Goal: Task Accomplishment & Management: Use online tool/utility

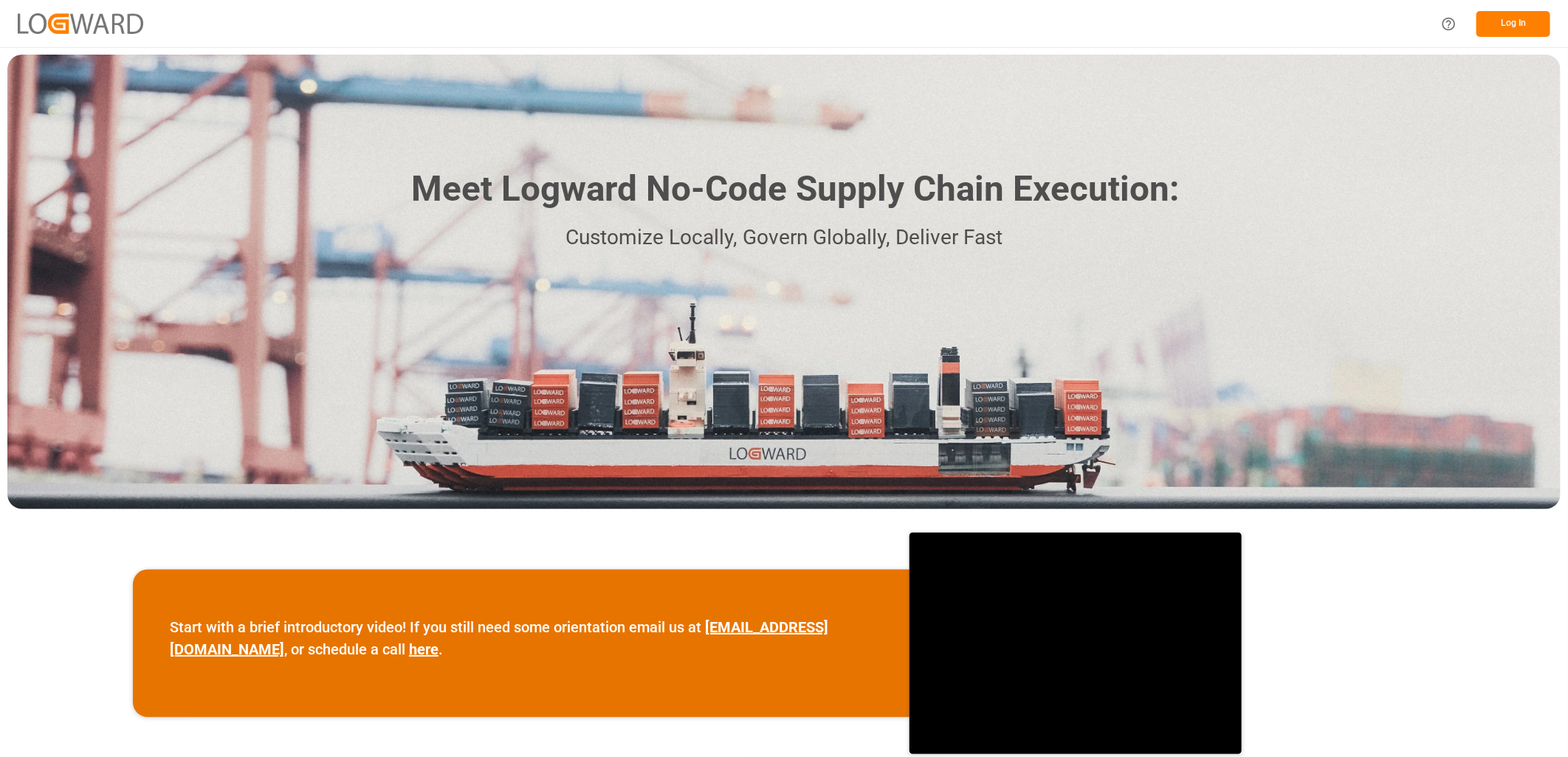
click at [1533, 25] on button "Log In" at bounding box center [1514, 24] width 74 height 26
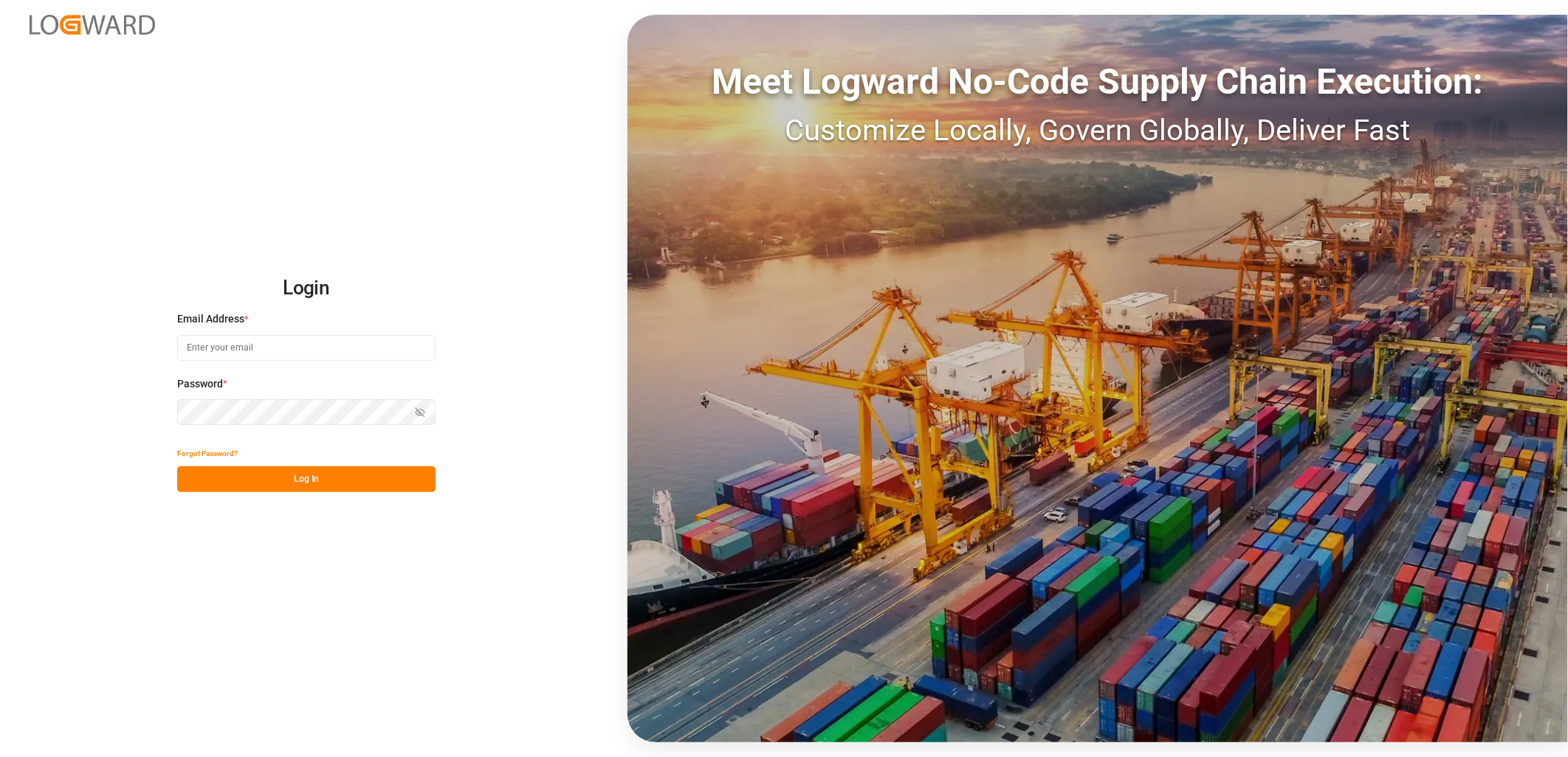
type input "[PERSON_NAME][EMAIL_ADDRESS][PERSON_NAME][DOMAIN_NAME]"
click at [294, 480] on button "Log In" at bounding box center [306, 480] width 259 height 26
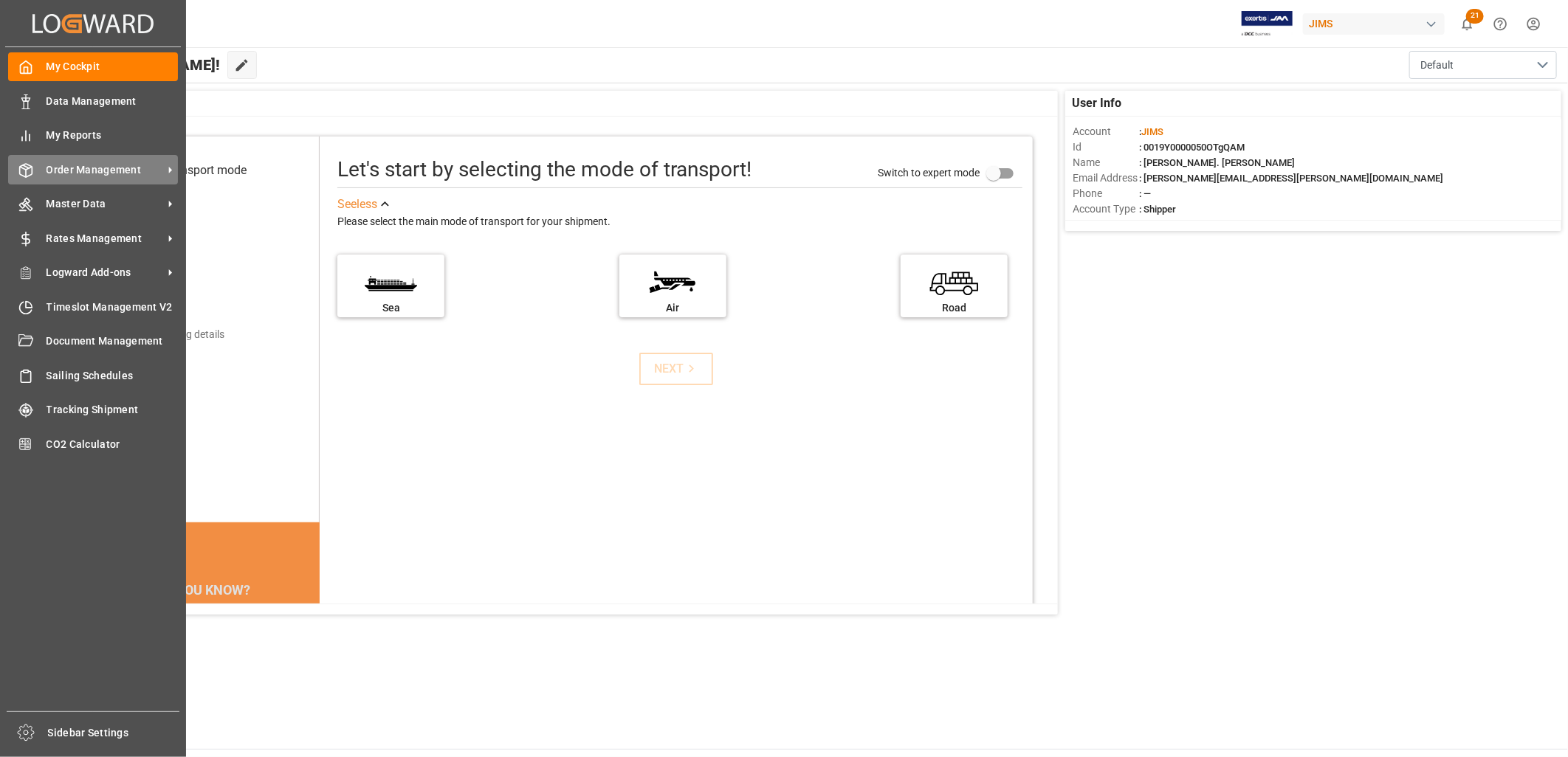
click at [50, 167] on span "Order Management" at bounding box center [105, 170] width 117 height 16
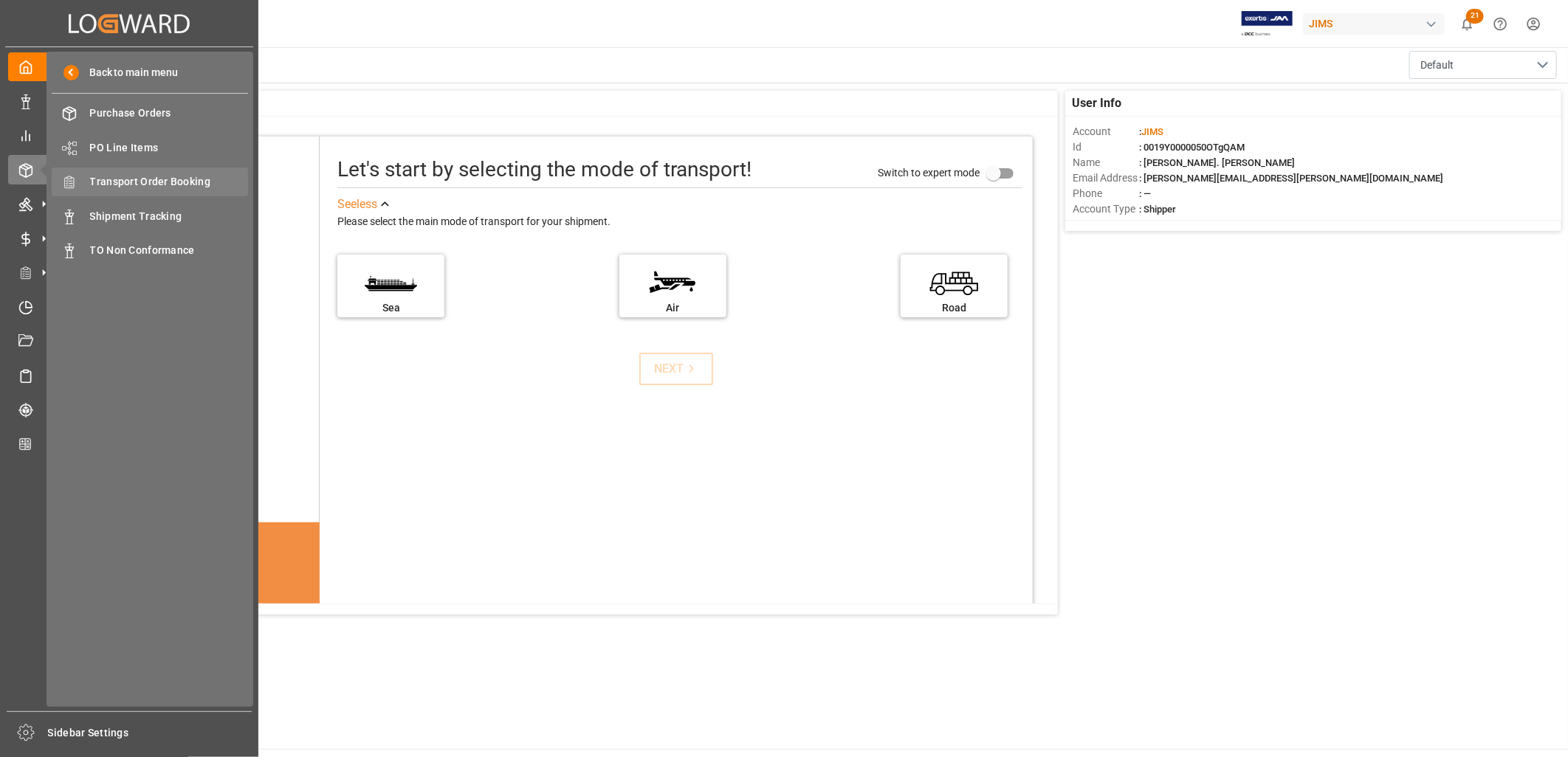
click at [167, 186] on span "Transport Order Booking" at bounding box center [169, 182] width 158 height 16
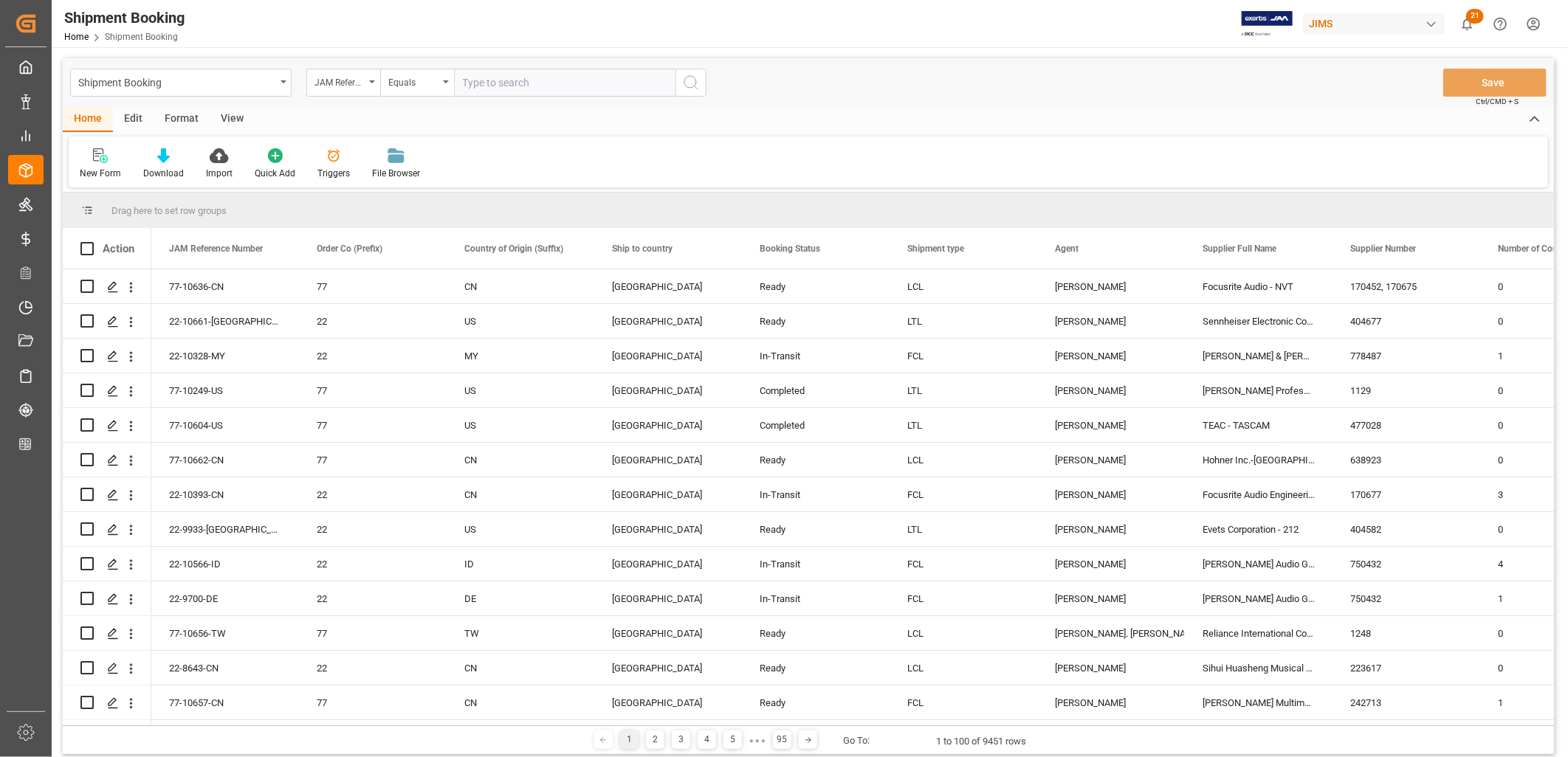
click at [491, 80] on input "text" at bounding box center [565, 82] width 222 height 28
type input "22-10228-ID"
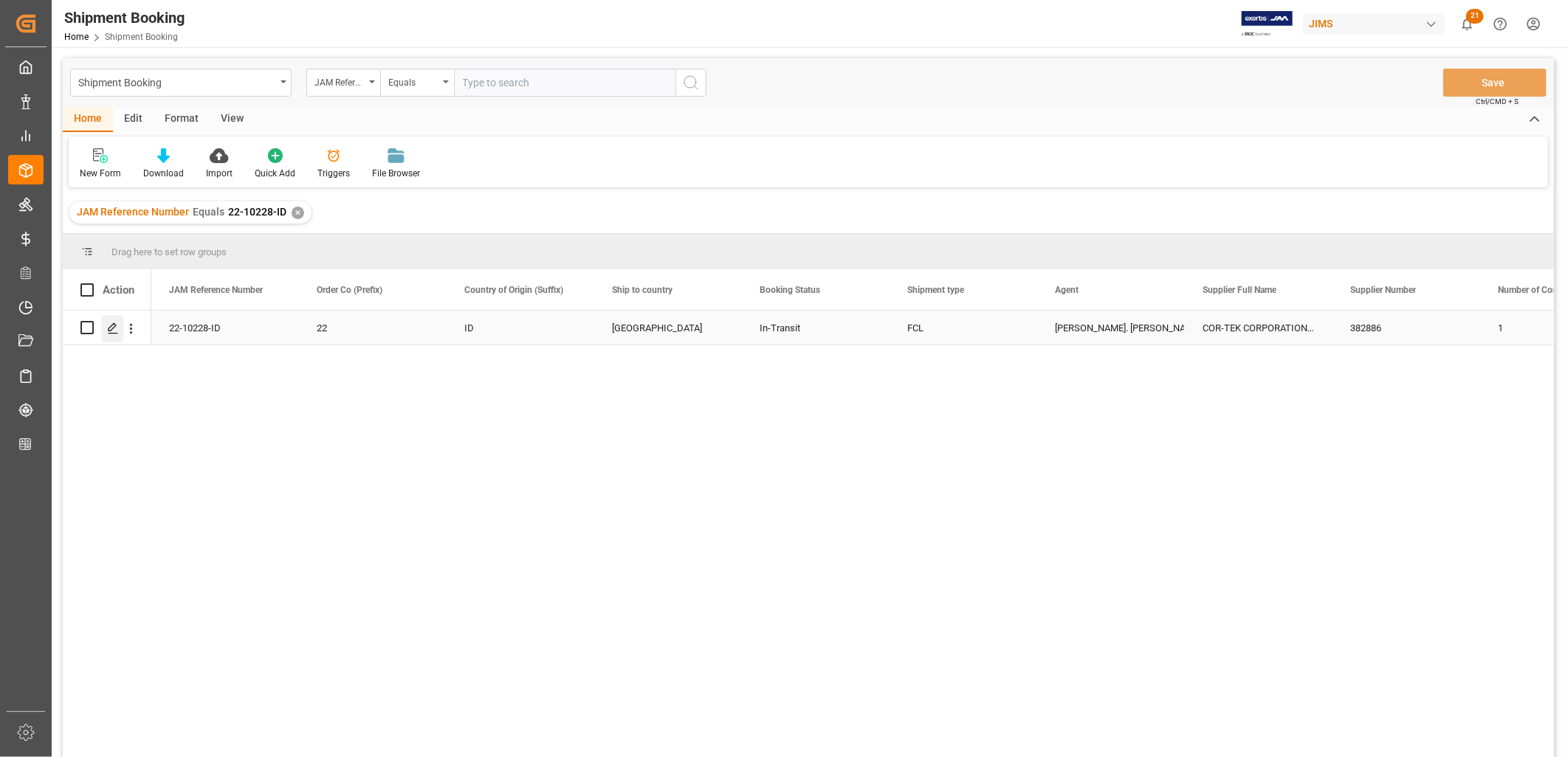
click at [112, 325] on polygon "Press SPACE to select this row." at bounding box center [112, 327] width 8 height 8
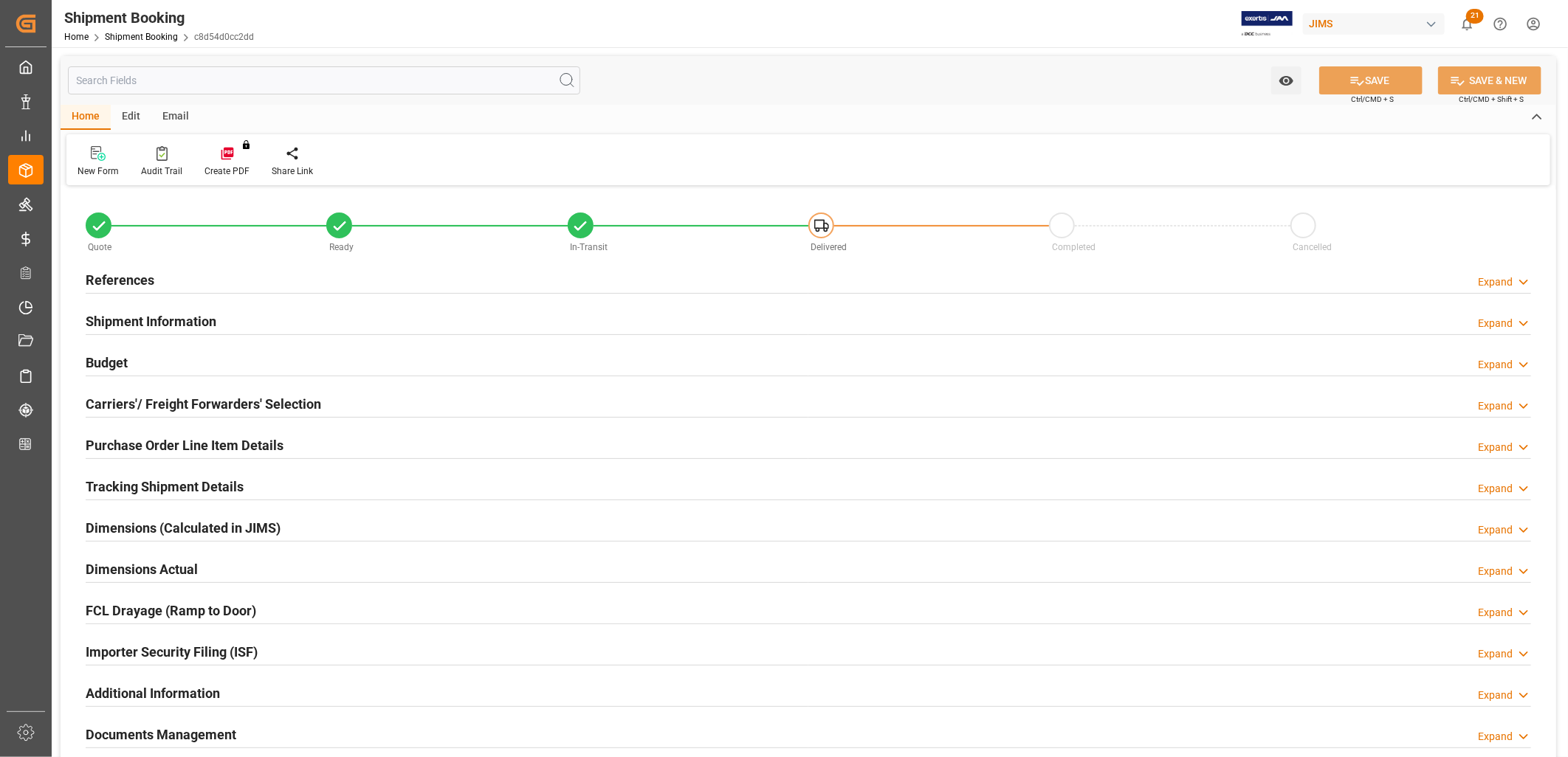
type input "1"
type input "[DATE]"
click at [150, 279] on h2 "References" at bounding box center [120, 280] width 69 height 20
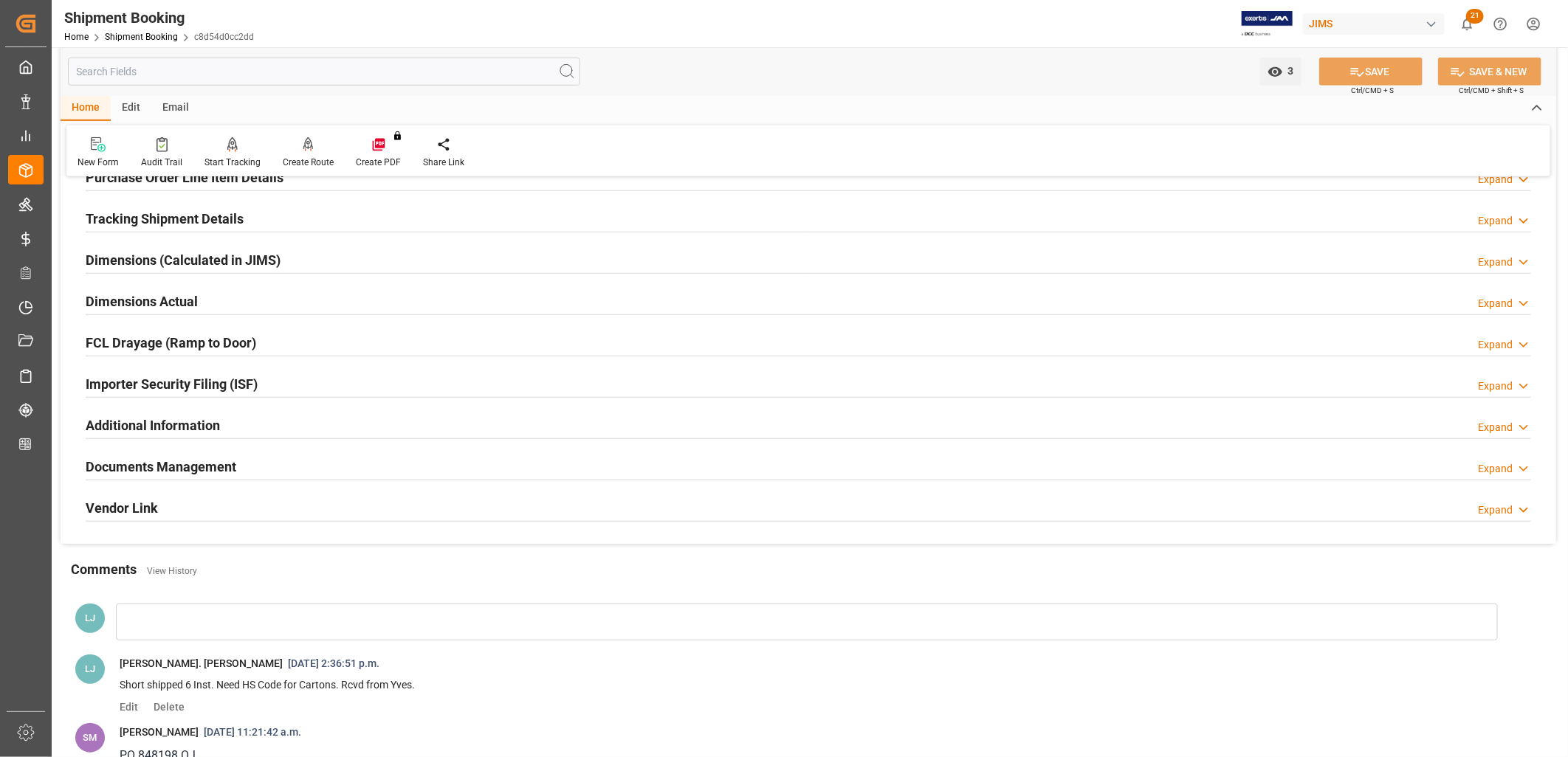
scroll to position [574, 0]
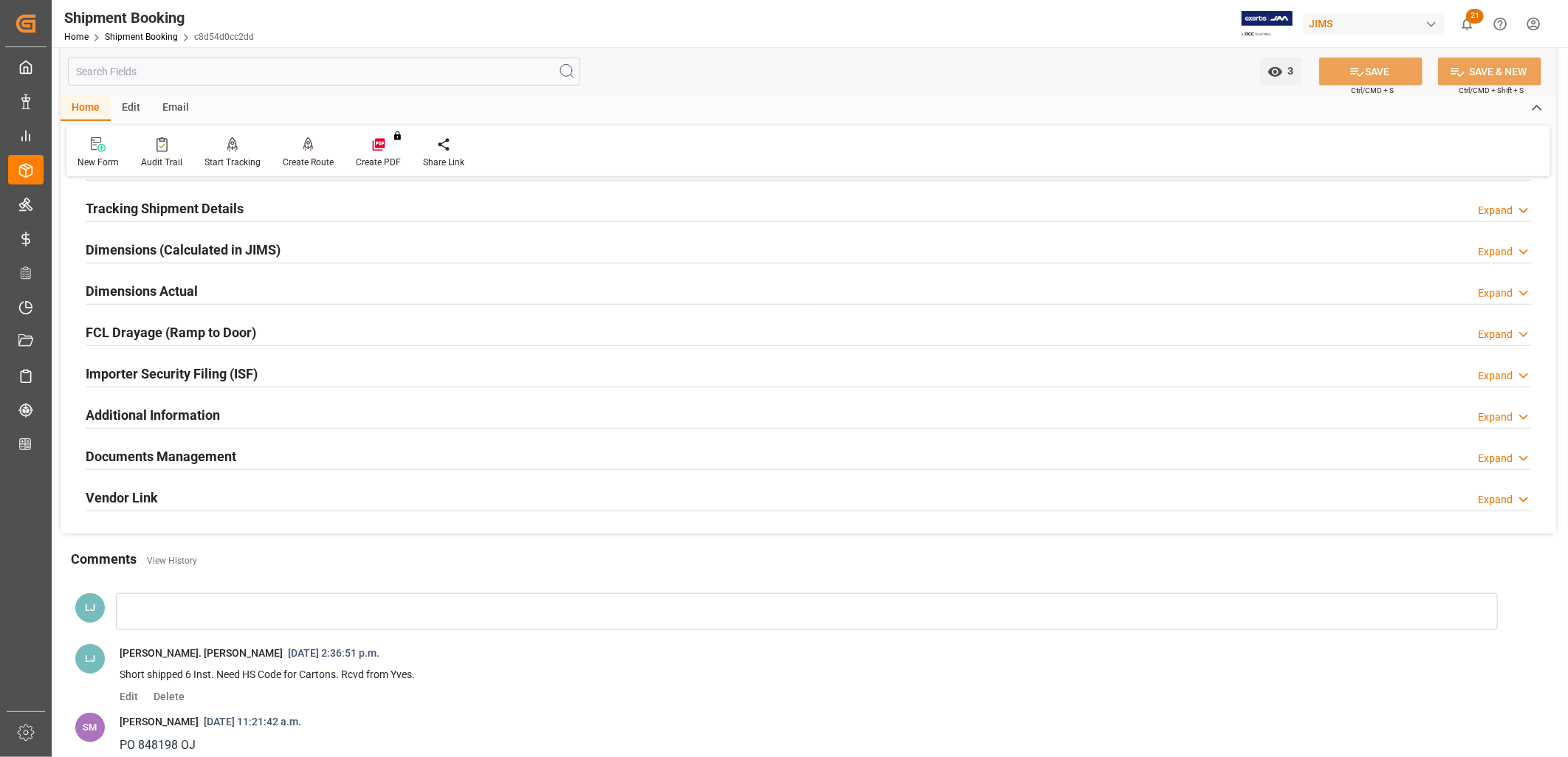
click at [195, 452] on h2 "Documents Management" at bounding box center [161, 456] width 151 height 20
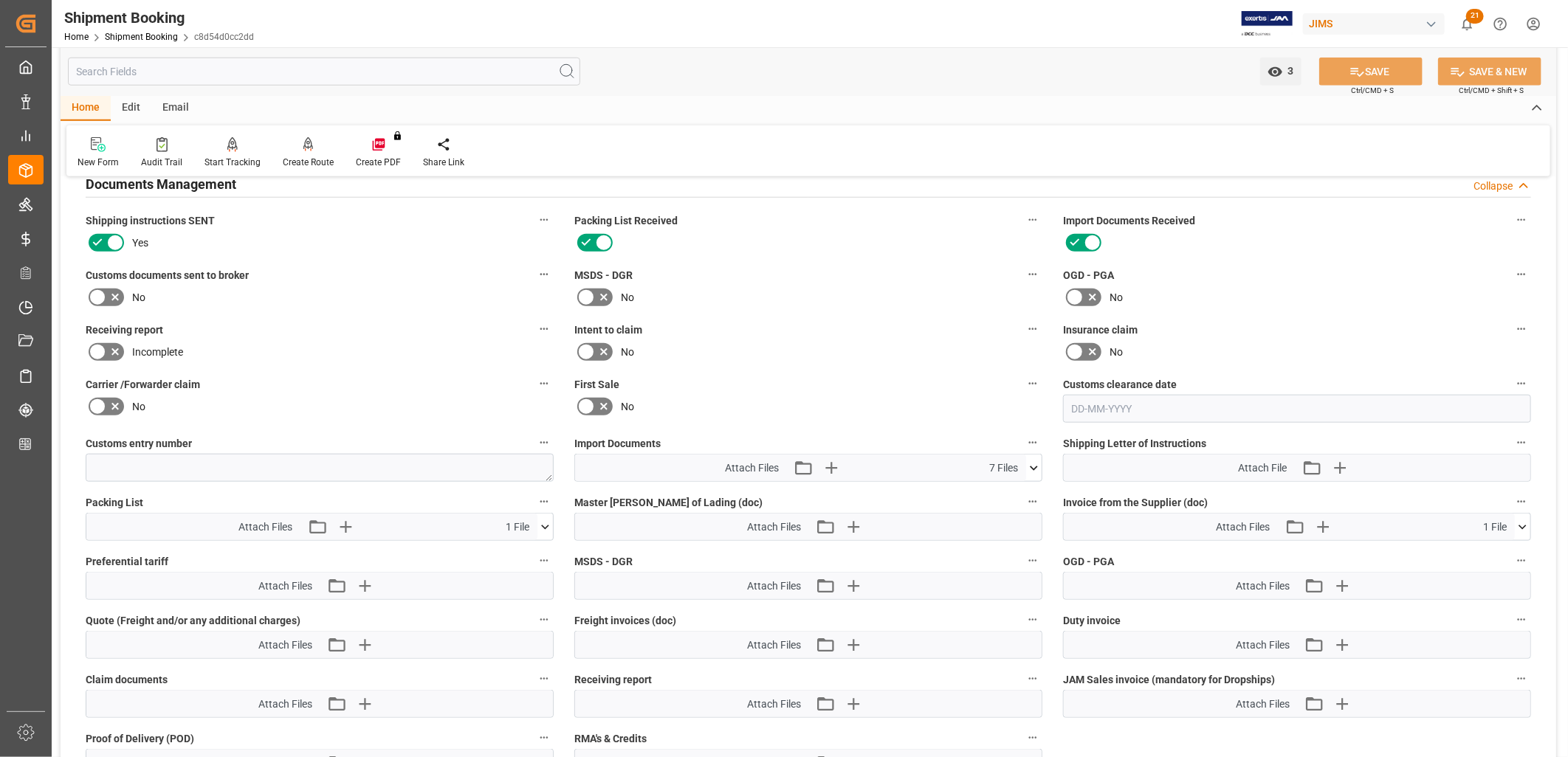
scroll to position [902, 0]
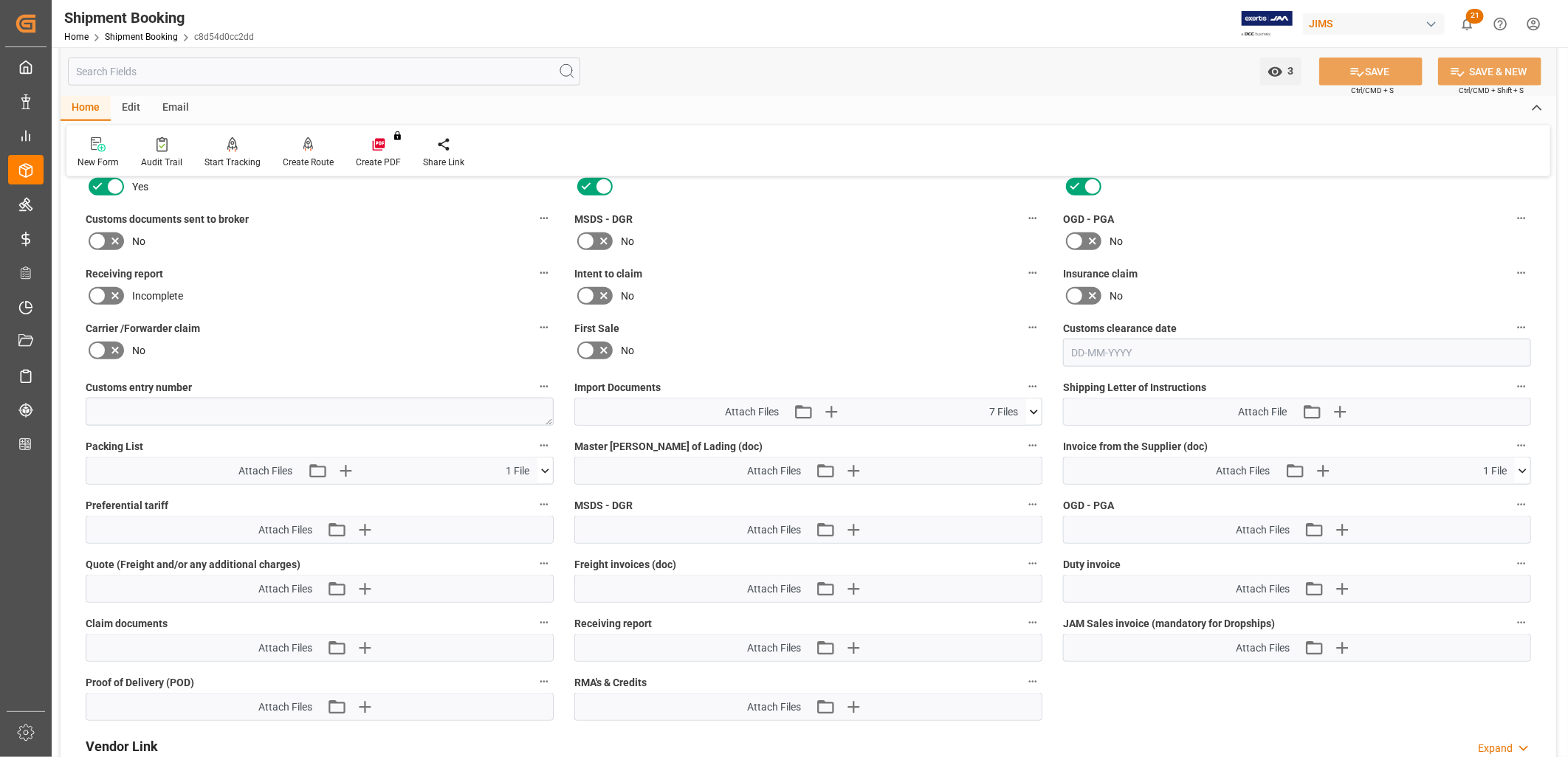
click at [1031, 409] on icon at bounding box center [1034, 412] width 8 height 5
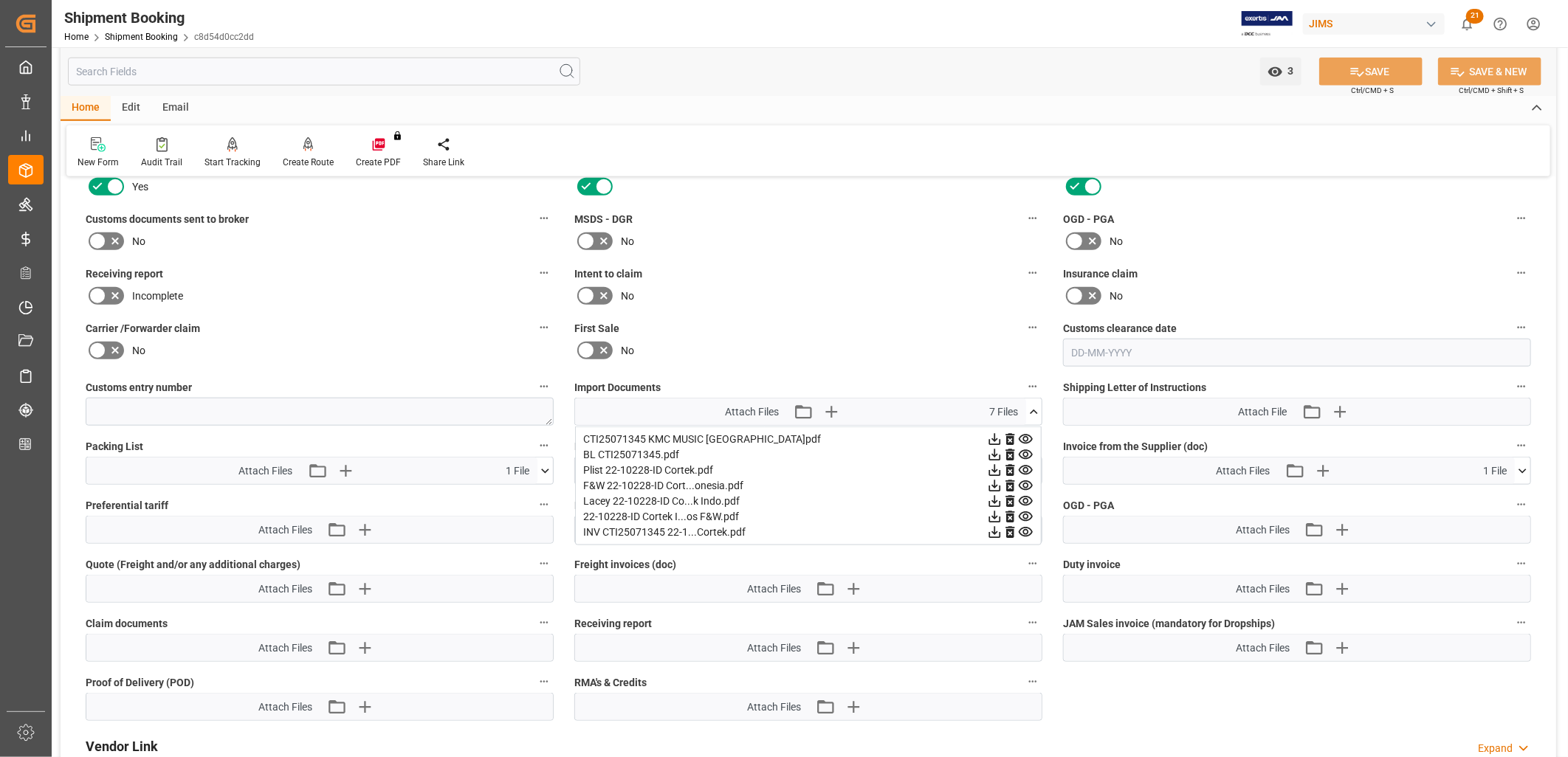
click at [1001, 496] on icon at bounding box center [996, 502] width 12 height 12
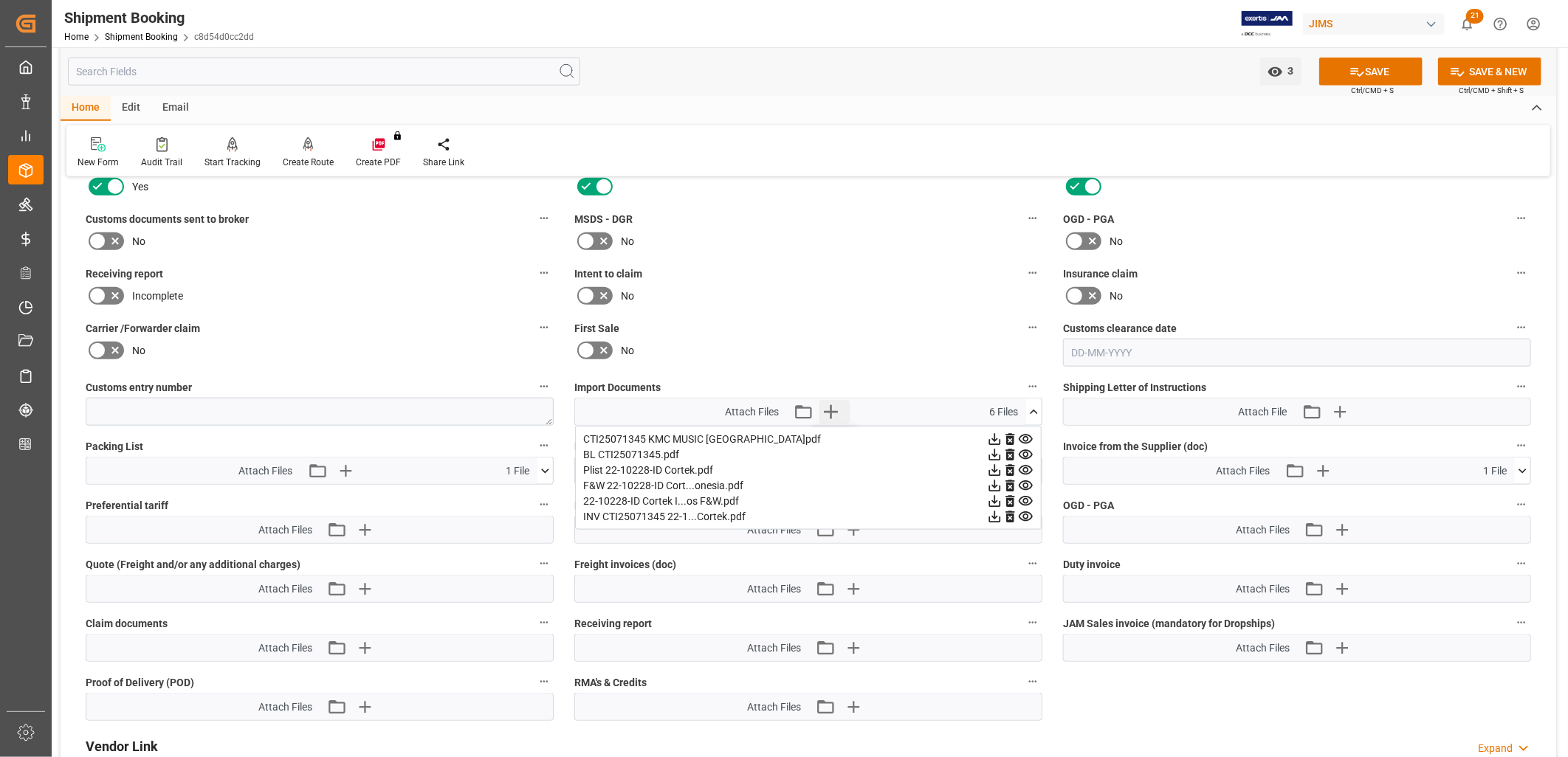
click at [829, 403] on icon "button" at bounding box center [831, 412] width 23 height 23
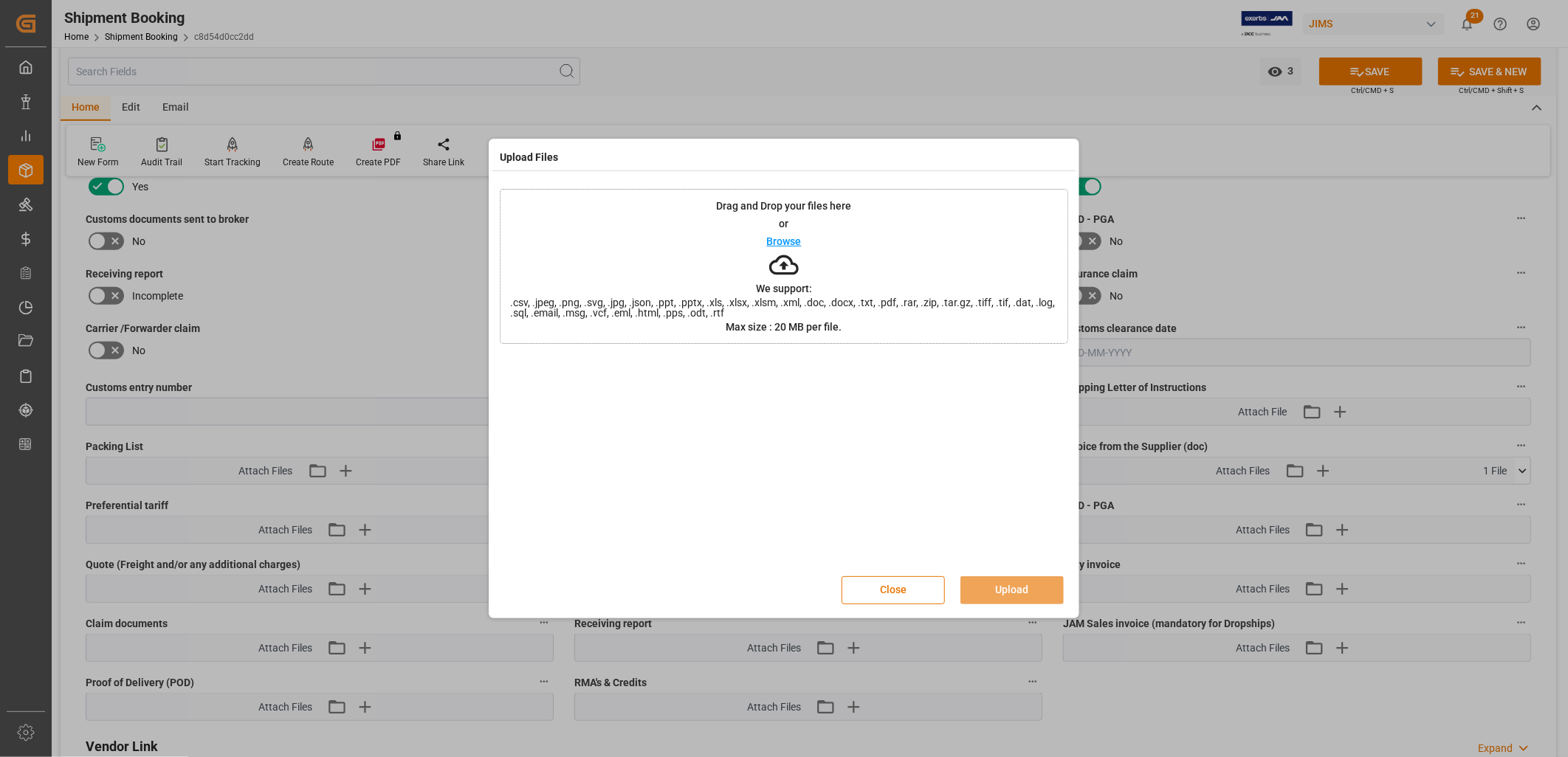
click at [781, 237] on p "Browse" at bounding box center [784, 241] width 35 height 11
click at [792, 240] on p "Browse" at bounding box center [784, 241] width 35 height 11
click at [1008, 591] on button "Upload" at bounding box center [1012, 590] width 103 height 28
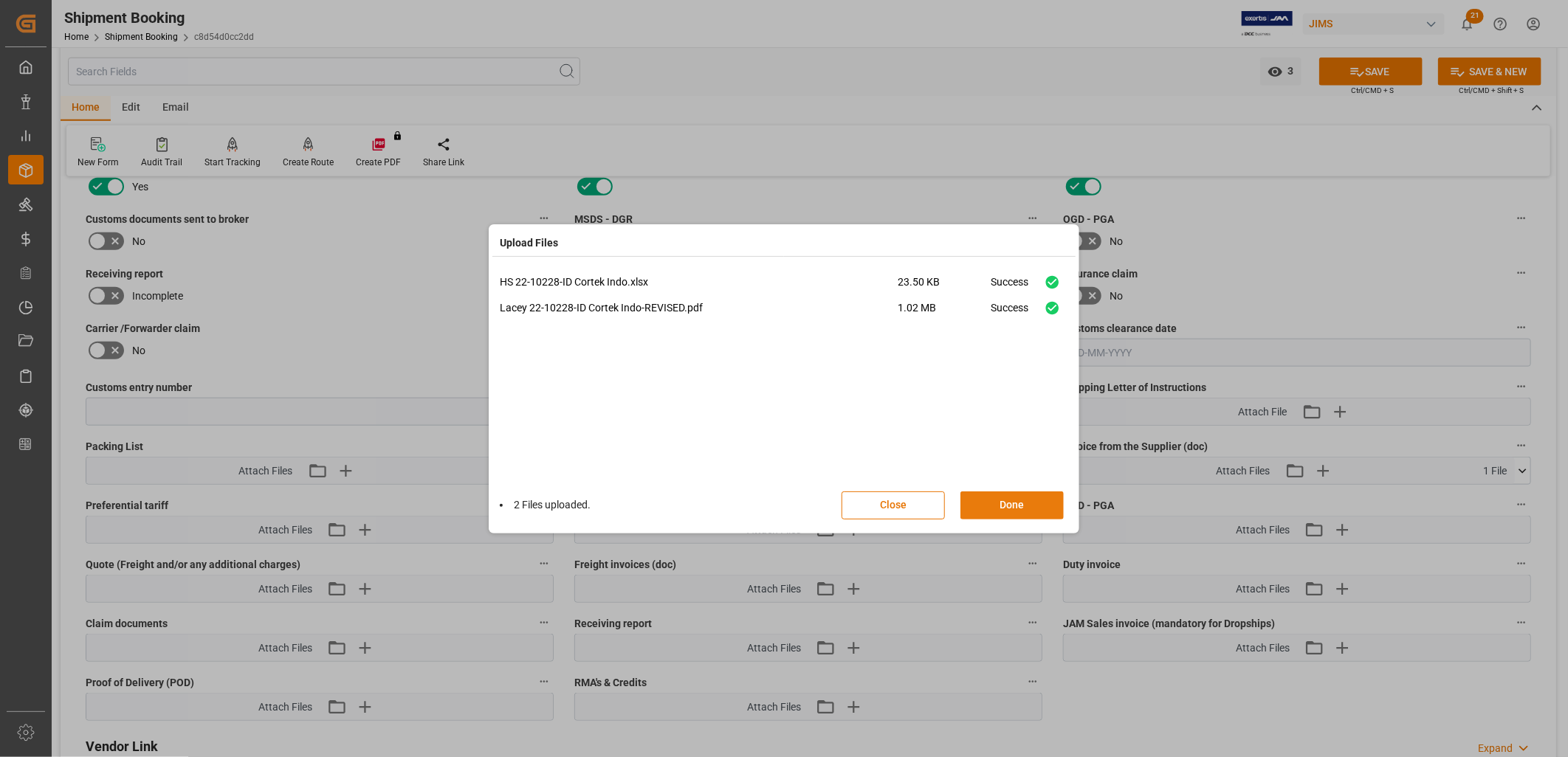
click at [1011, 499] on button "Done" at bounding box center [1012, 505] width 103 height 28
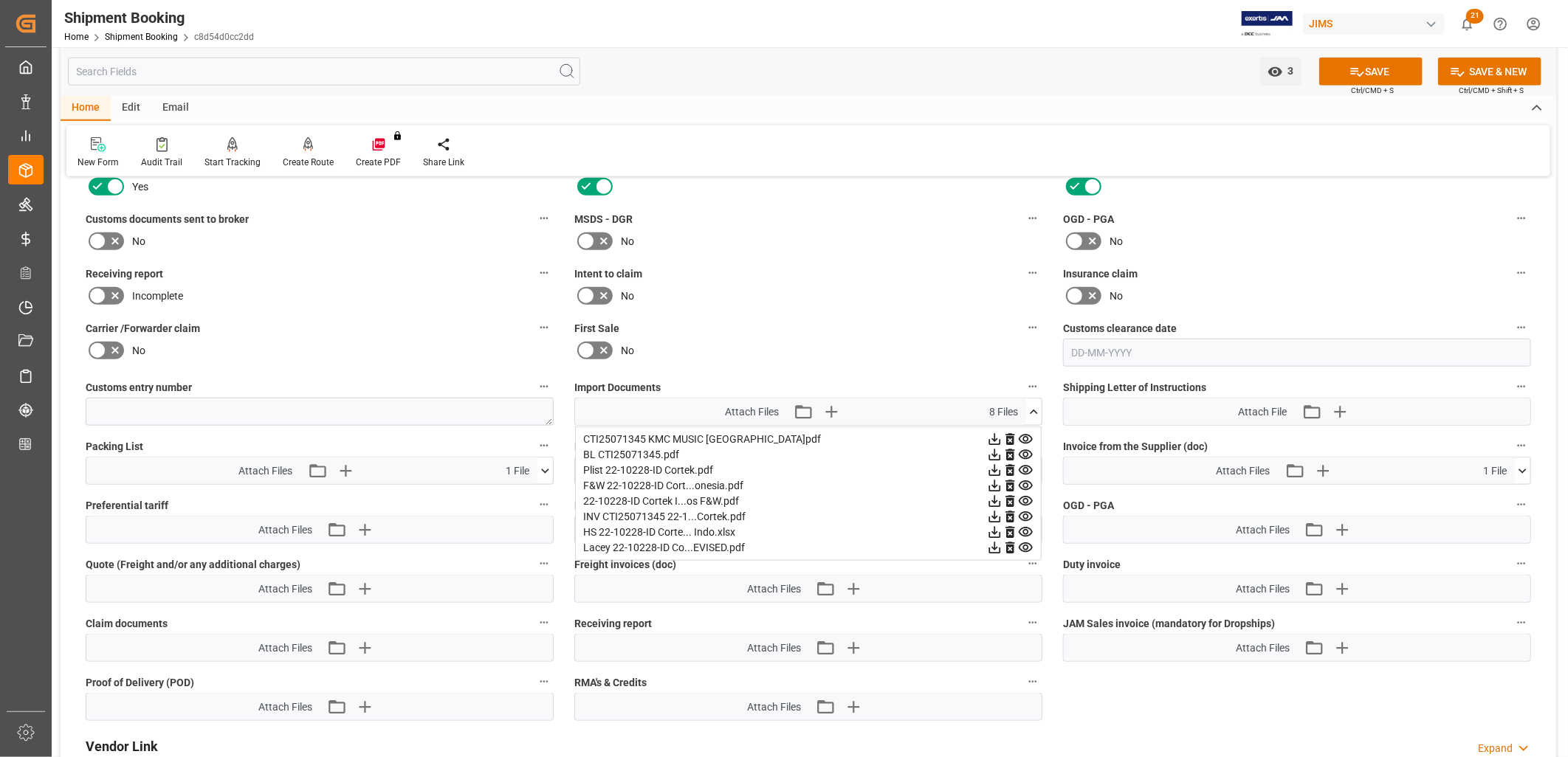
click at [1036, 410] on icon at bounding box center [1034, 412] width 16 height 16
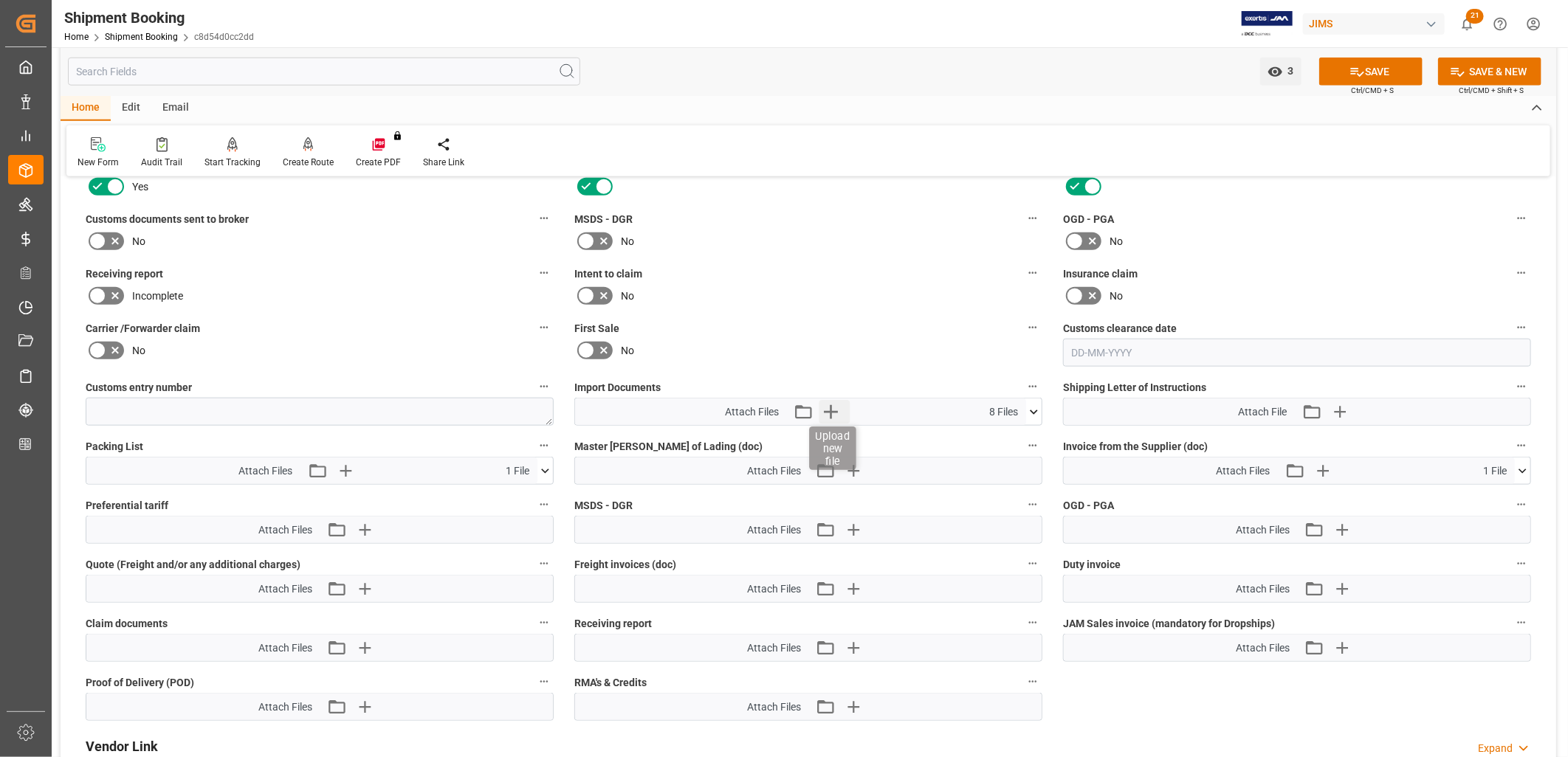
click at [833, 406] on icon "button" at bounding box center [831, 412] width 23 height 23
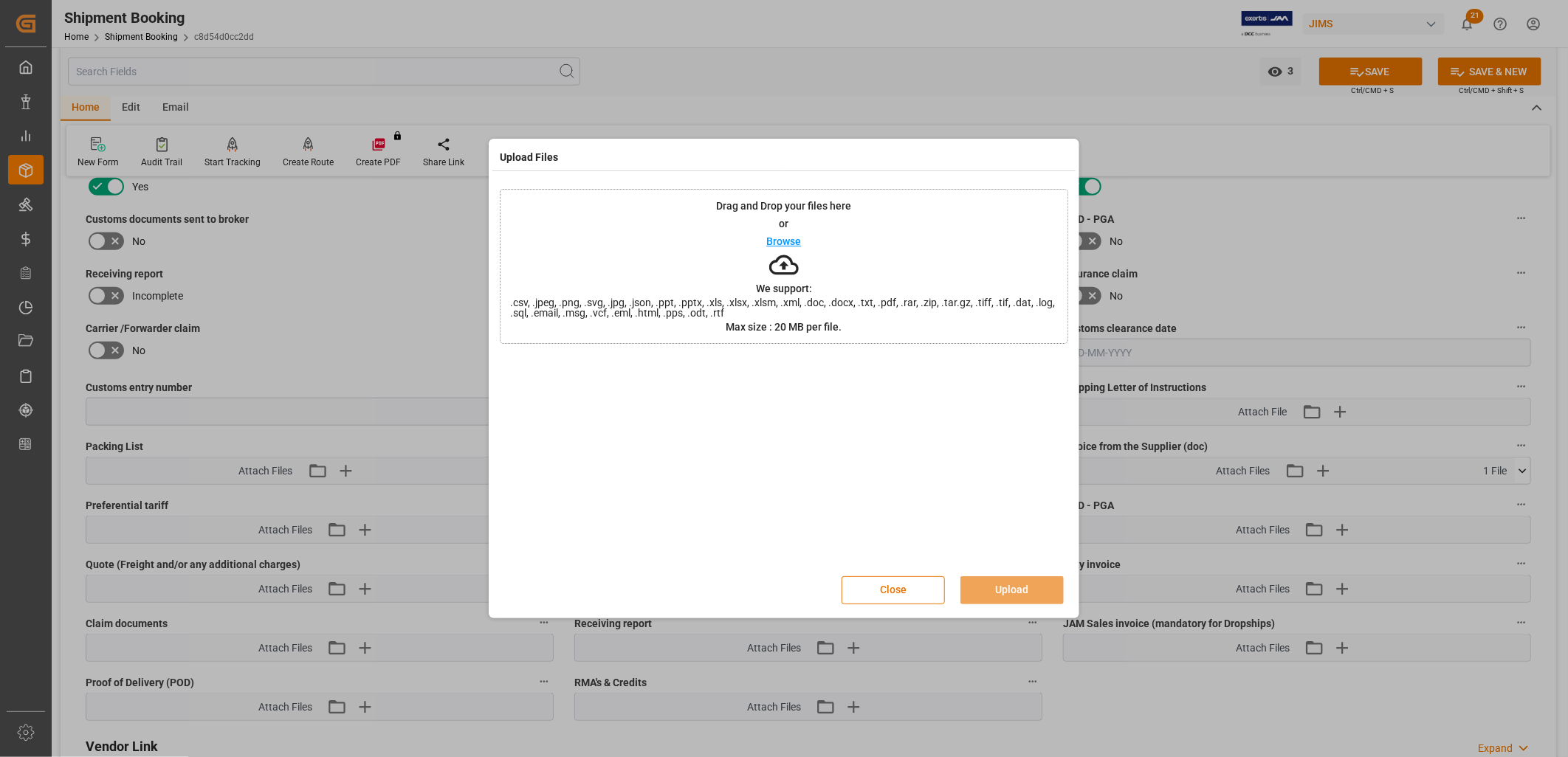
click at [787, 241] on p "Browse" at bounding box center [784, 241] width 35 height 11
click at [1031, 586] on button "Upload" at bounding box center [1012, 590] width 103 height 28
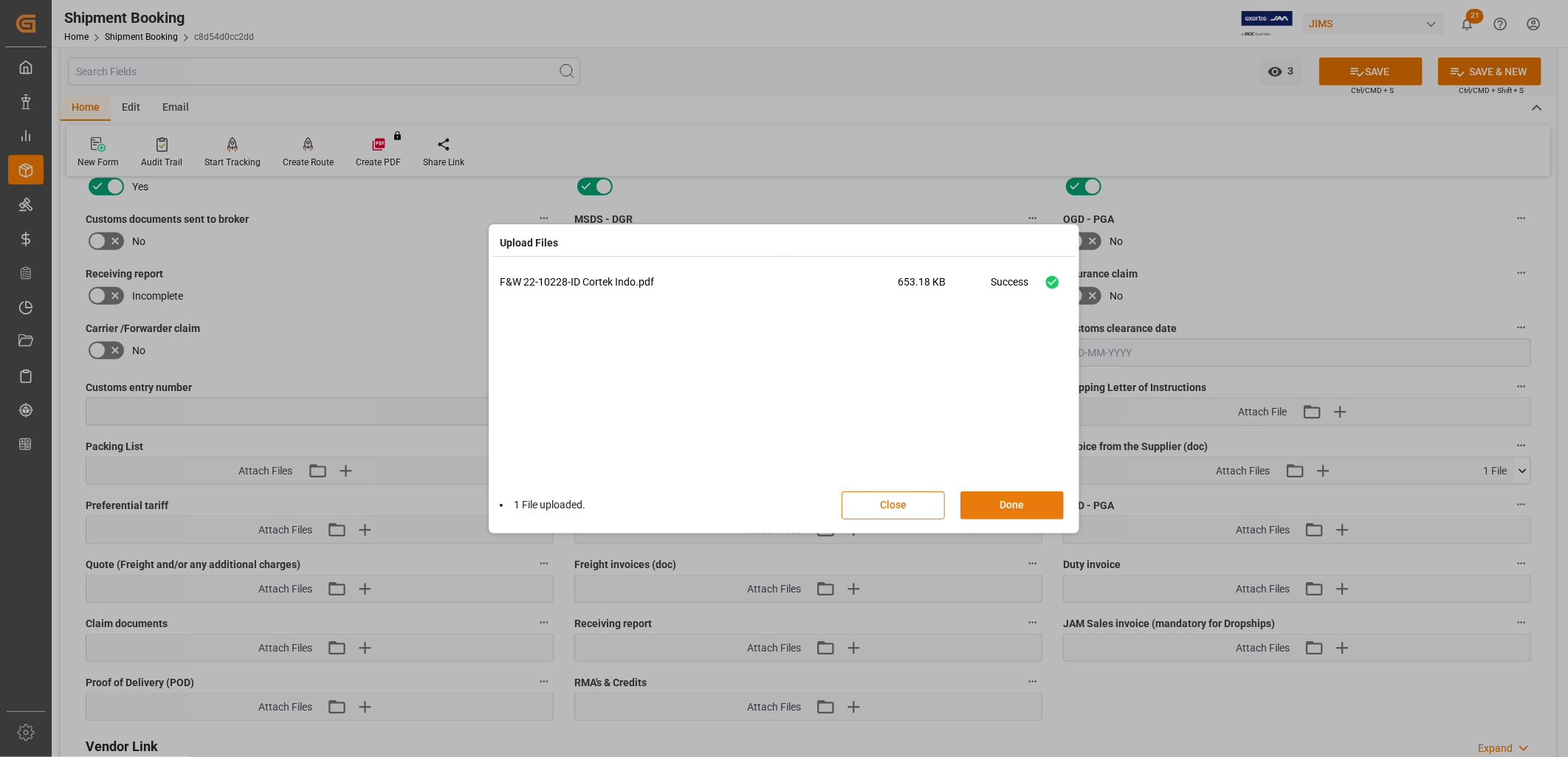
click at [1023, 502] on button "Done" at bounding box center [1012, 505] width 103 height 28
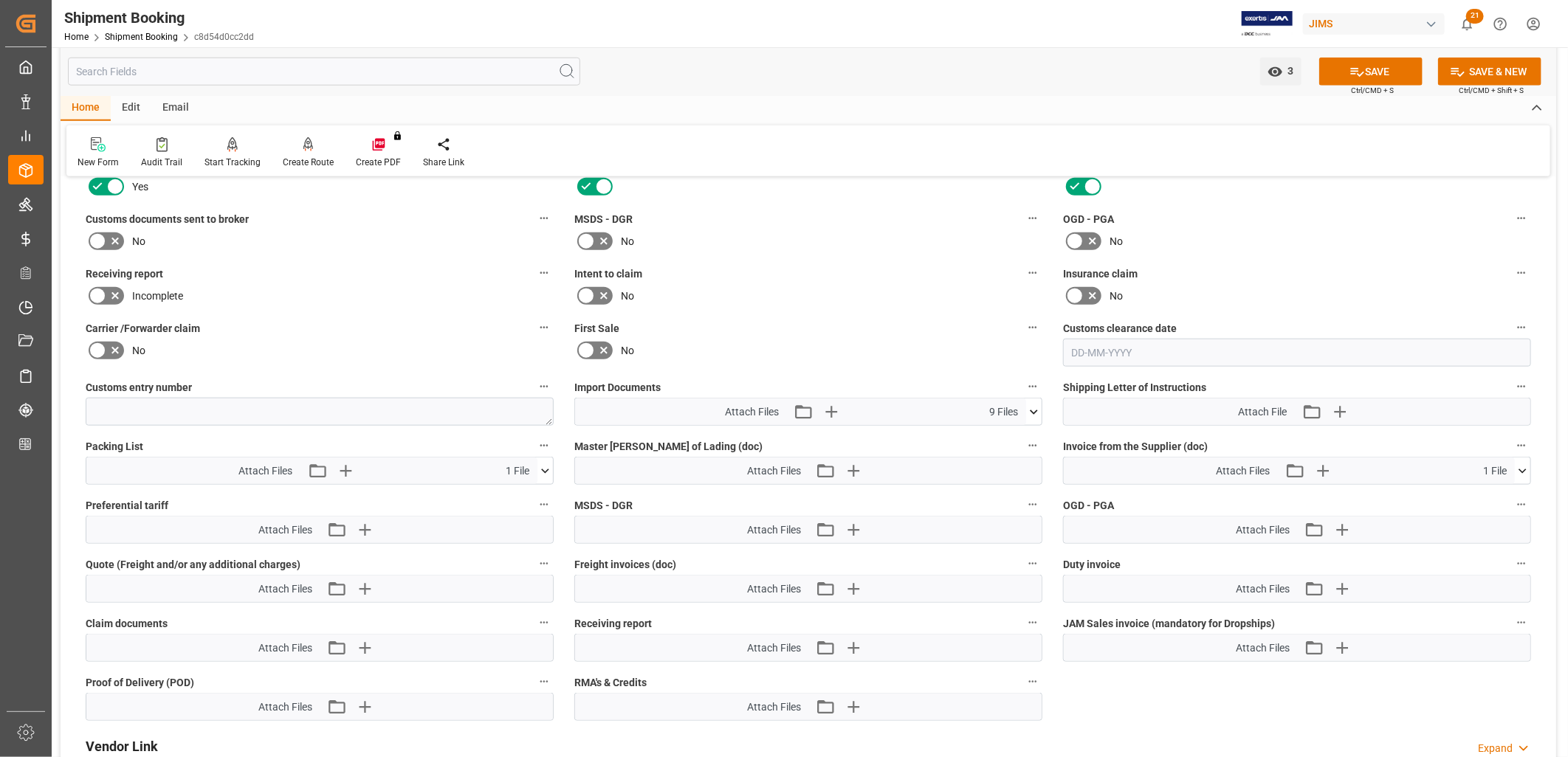
click at [1032, 410] on icon at bounding box center [1034, 412] width 16 height 16
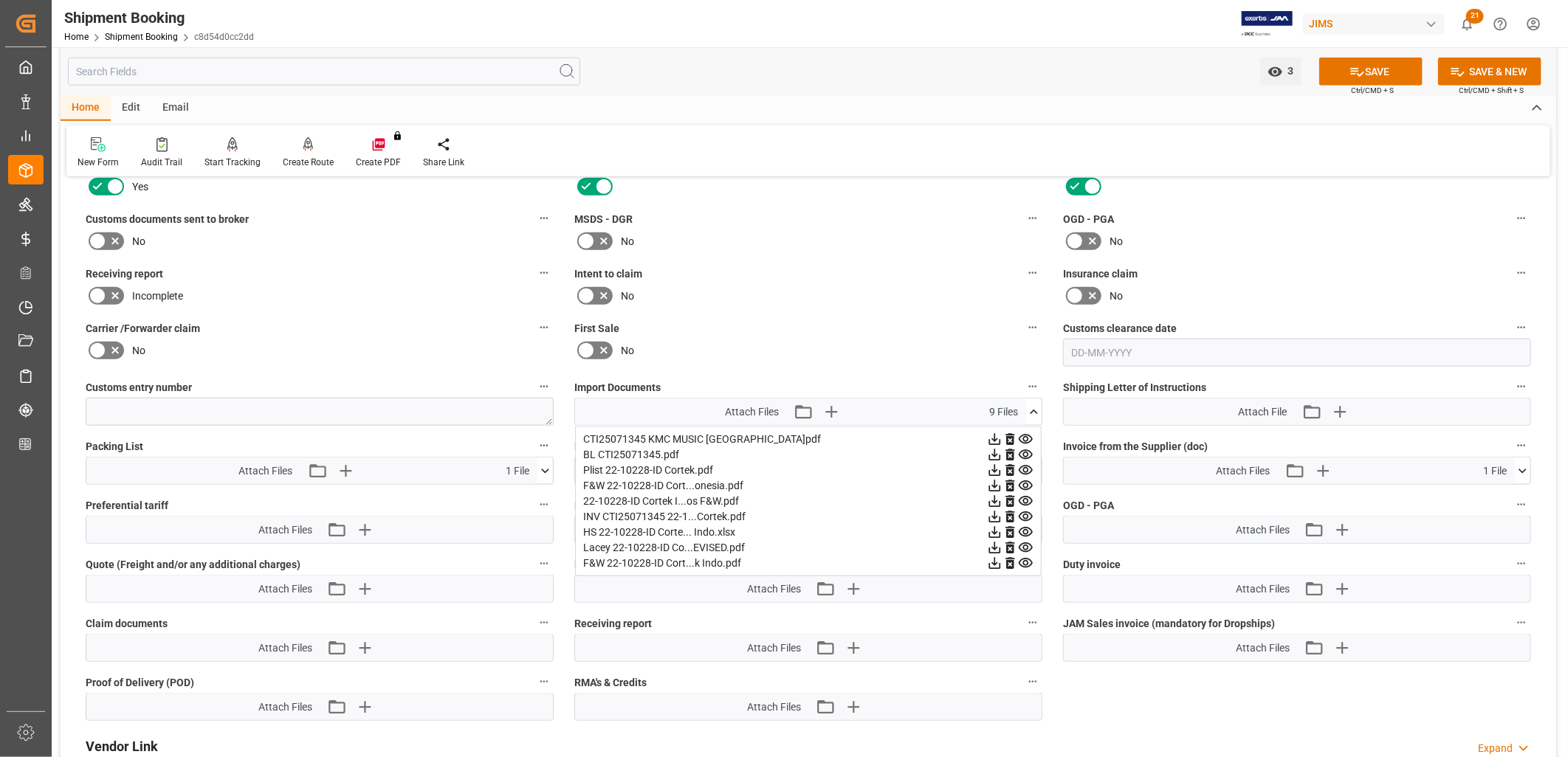
click at [714, 478] on div "F&W 22-10228-ID Cort...onesia.pdf" at bounding box center [808, 486] width 450 height 16
click at [1001, 481] on icon at bounding box center [996, 486] width 12 height 12
click at [1001, 542] on icon at bounding box center [996, 548] width 12 height 12
click at [832, 406] on icon "button" at bounding box center [831, 412] width 23 height 23
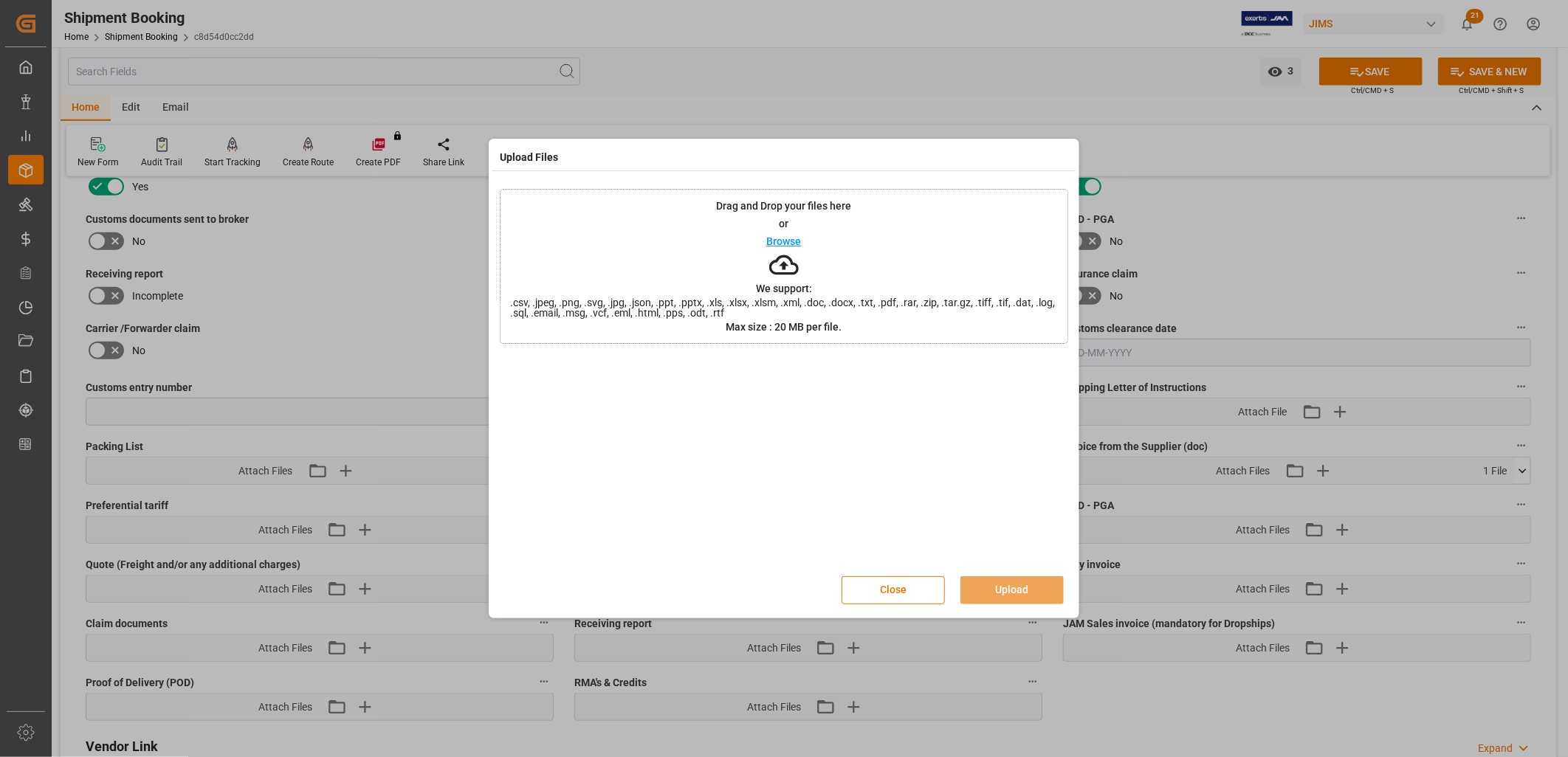
click at [791, 244] on p "Browse" at bounding box center [784, 241] width 35 height 11
click at [1034, 593] on button "Upload" at bounding box center [1012, 590] width 103 height 28
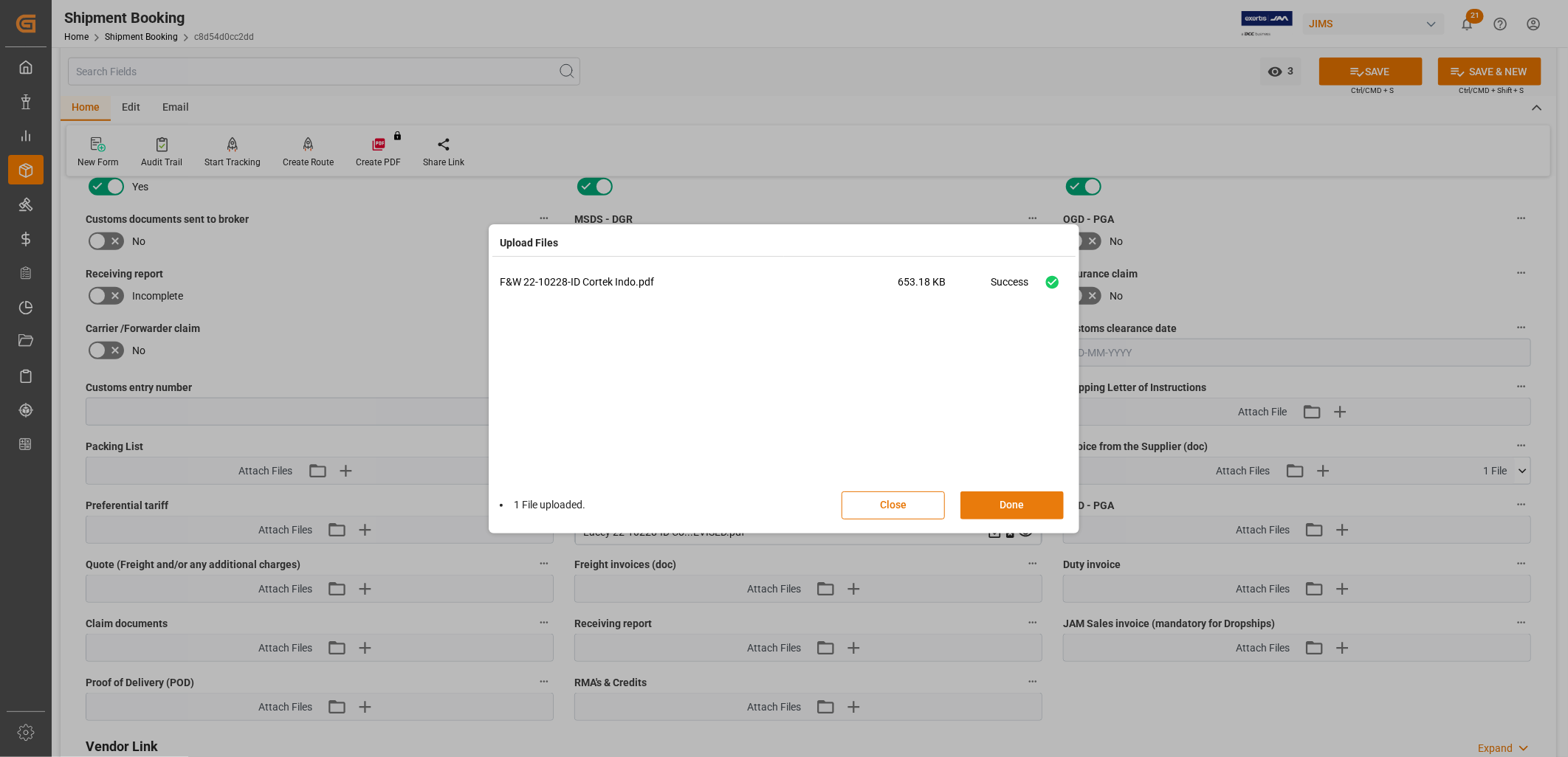
click at [1015, 504] on button "Done" at bounding box center [1012, 505] width 103 height 28
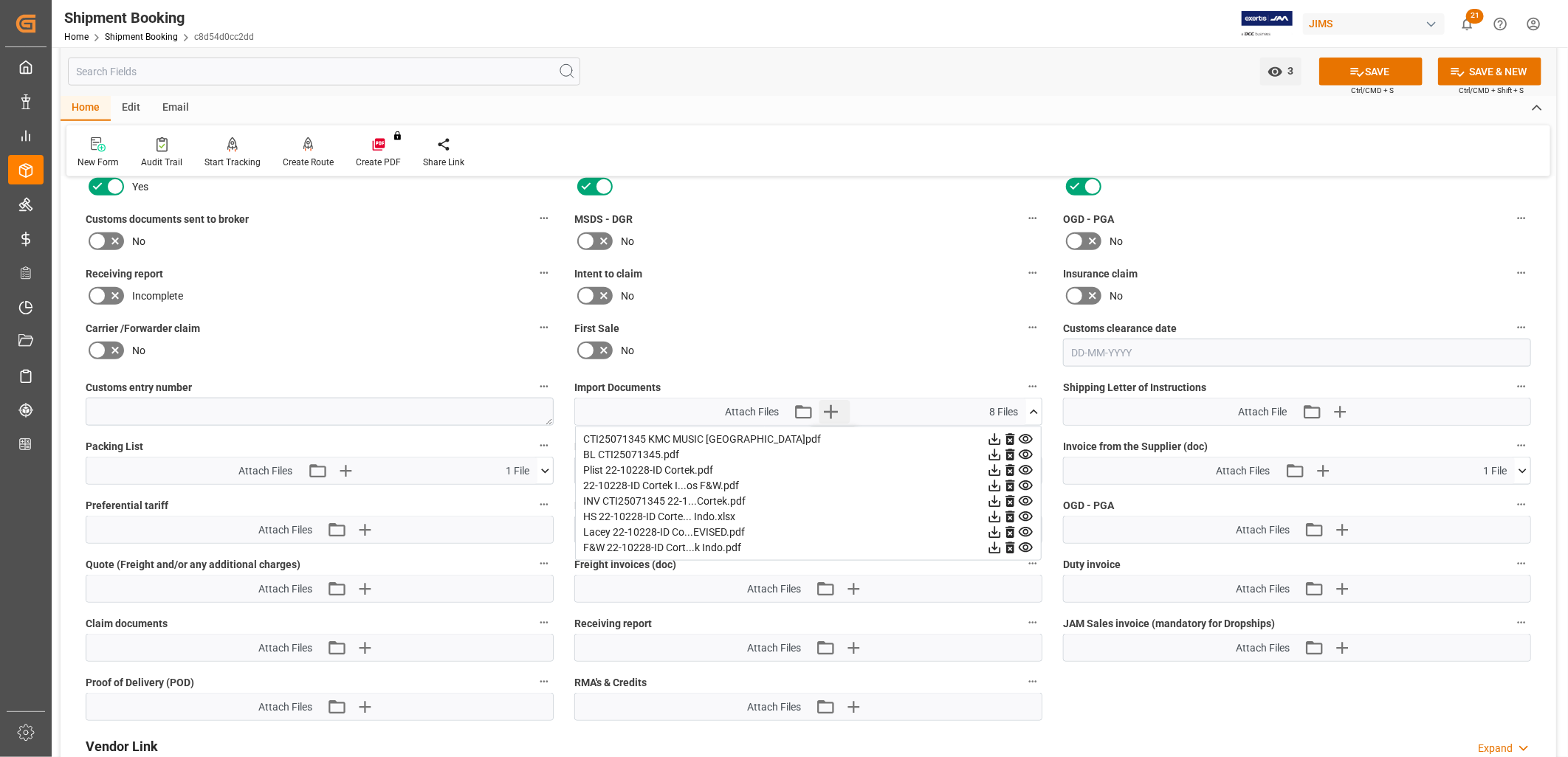
click at [831, 406] on icon "button" at bounding box center [831, 412] width 23 height 23
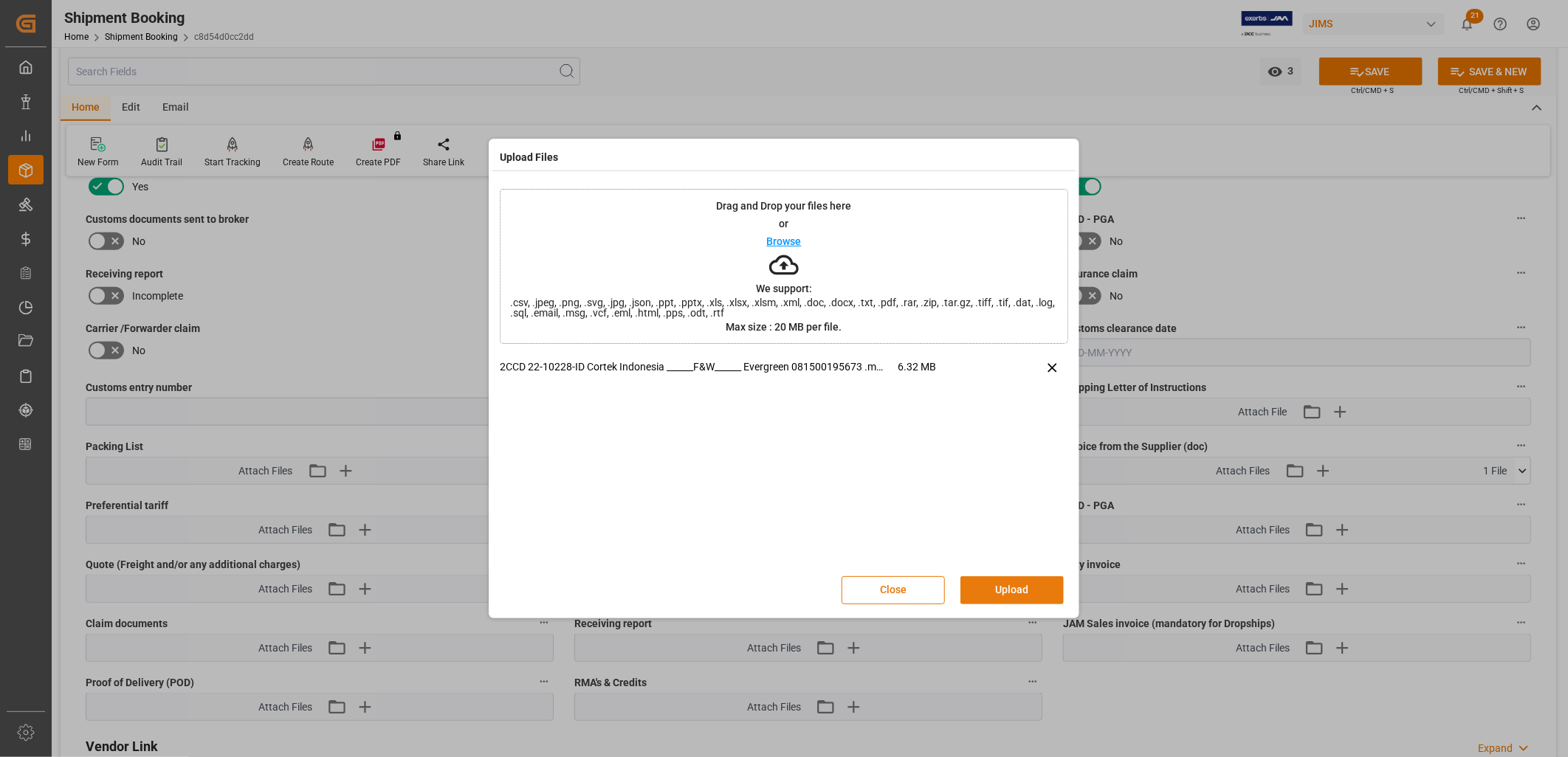
click at [1005, 580] on button "Upload" at bounding box center [1012, 590] width 103 height 28
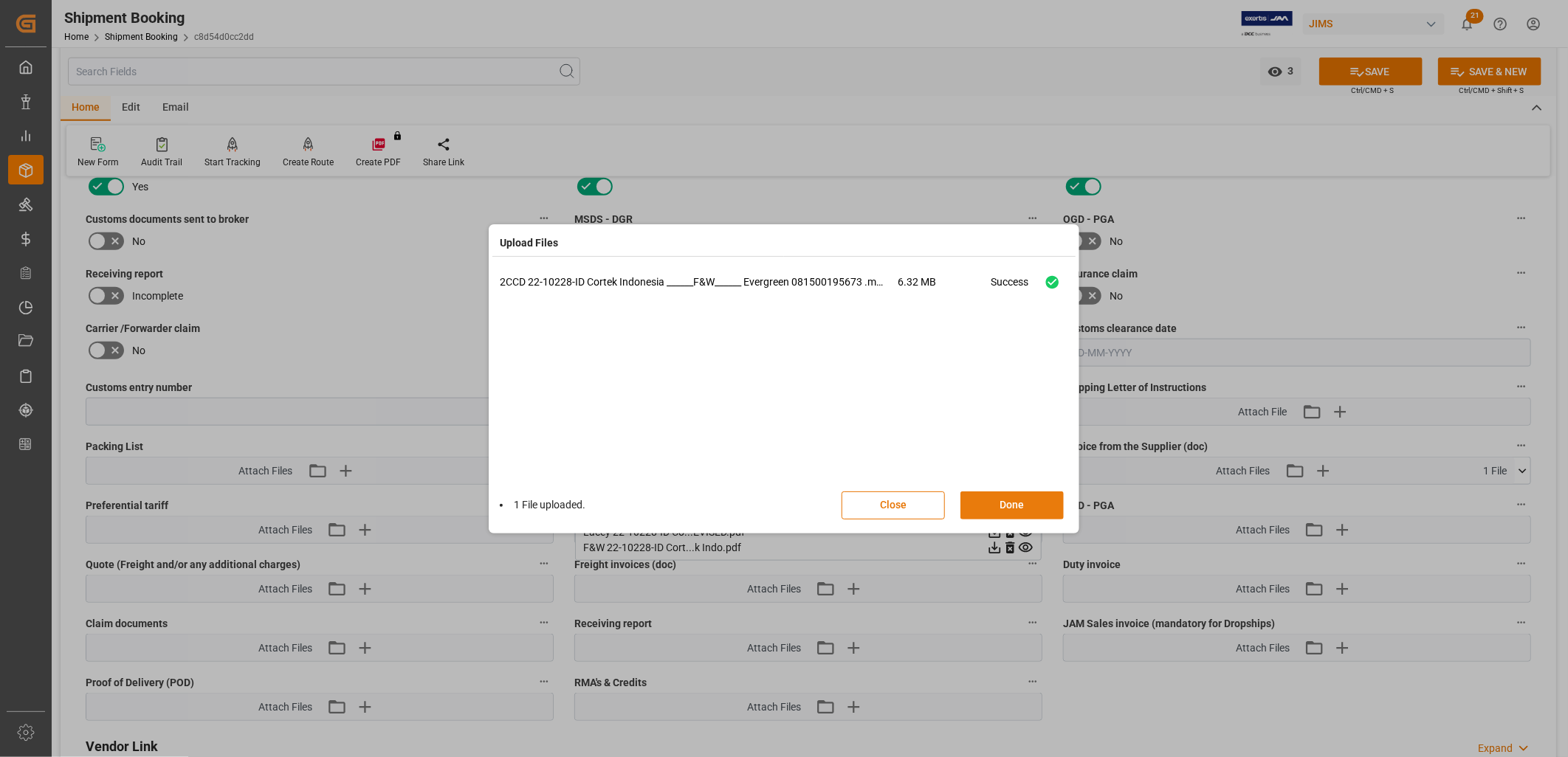
click at [1031, 506] on button "Done" at bounding box center [1012, 505] width 103 height 28
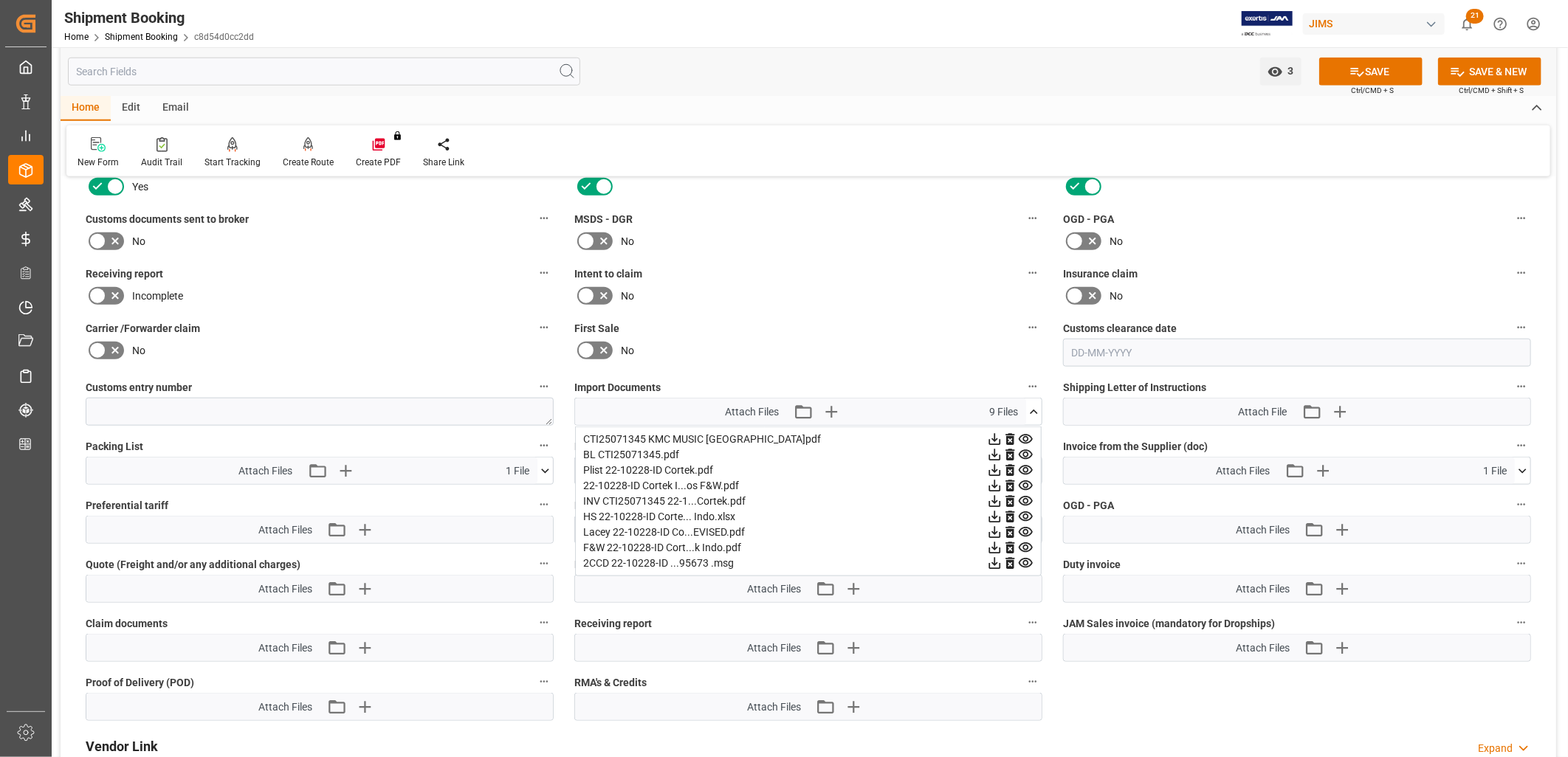
click at [99, 236] on icon at bounding box center [97, 241] width 17 height 17
click at [0, 0] on input "checkbox" at bounding box center [0, 0] width 0 height 0
click at [1364, 68] on button "SAVE" at bounding box center [1370, 71] width 103 height 28
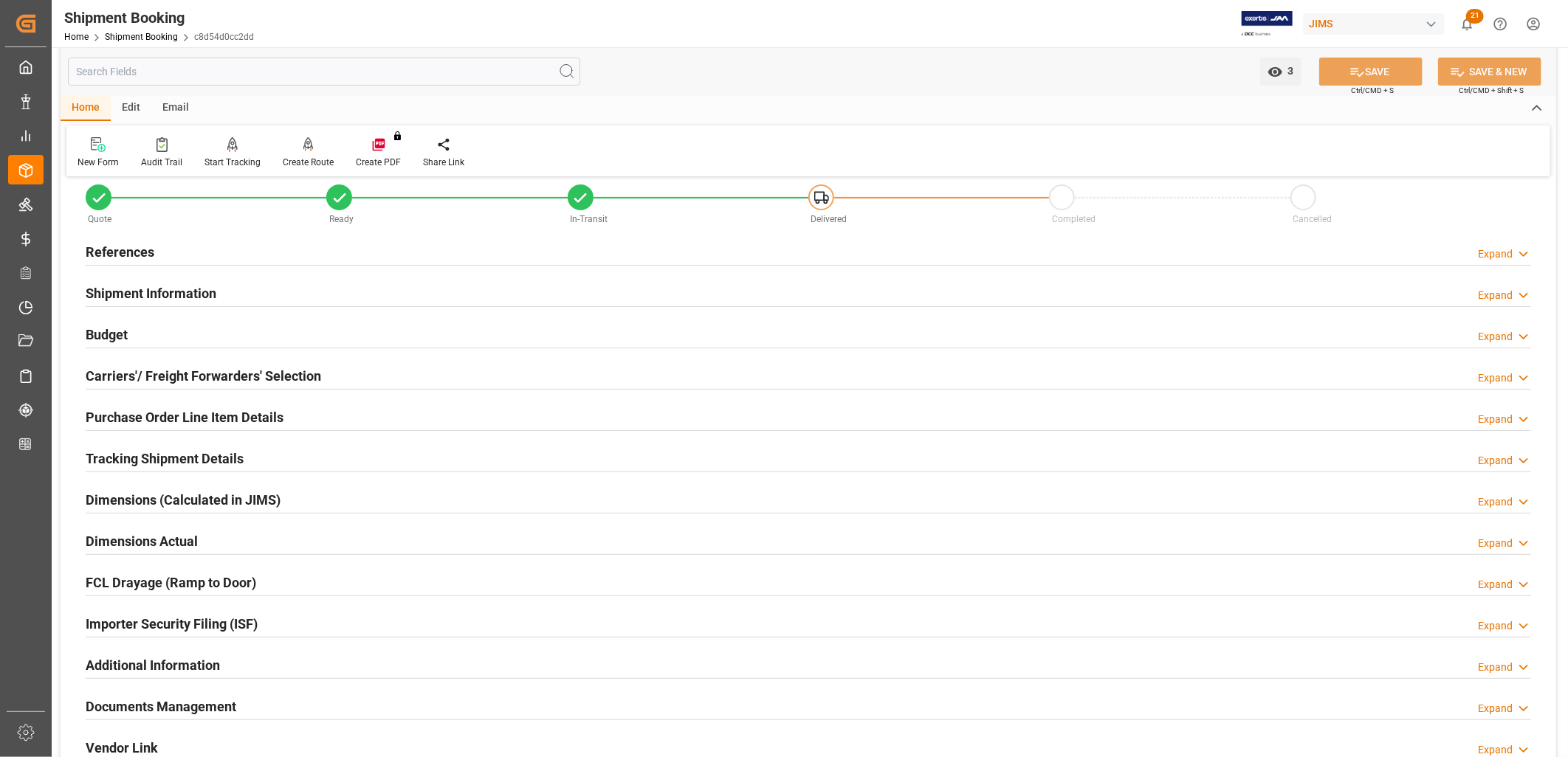
scroll to position [0, 0]
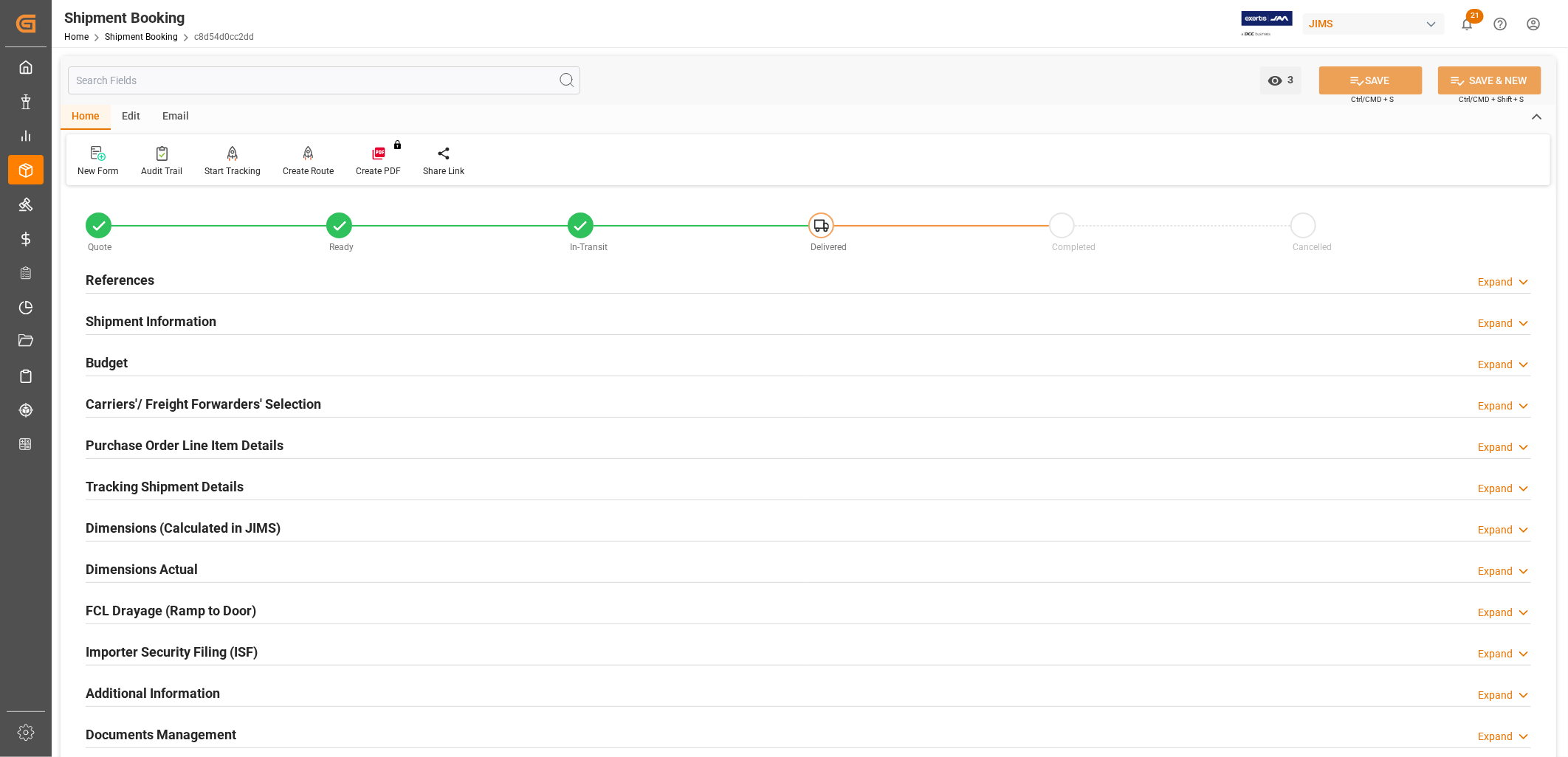
click at [163, 318] on h2 "Shipment Information" at bounding box center [151, 321] width 130 height 20
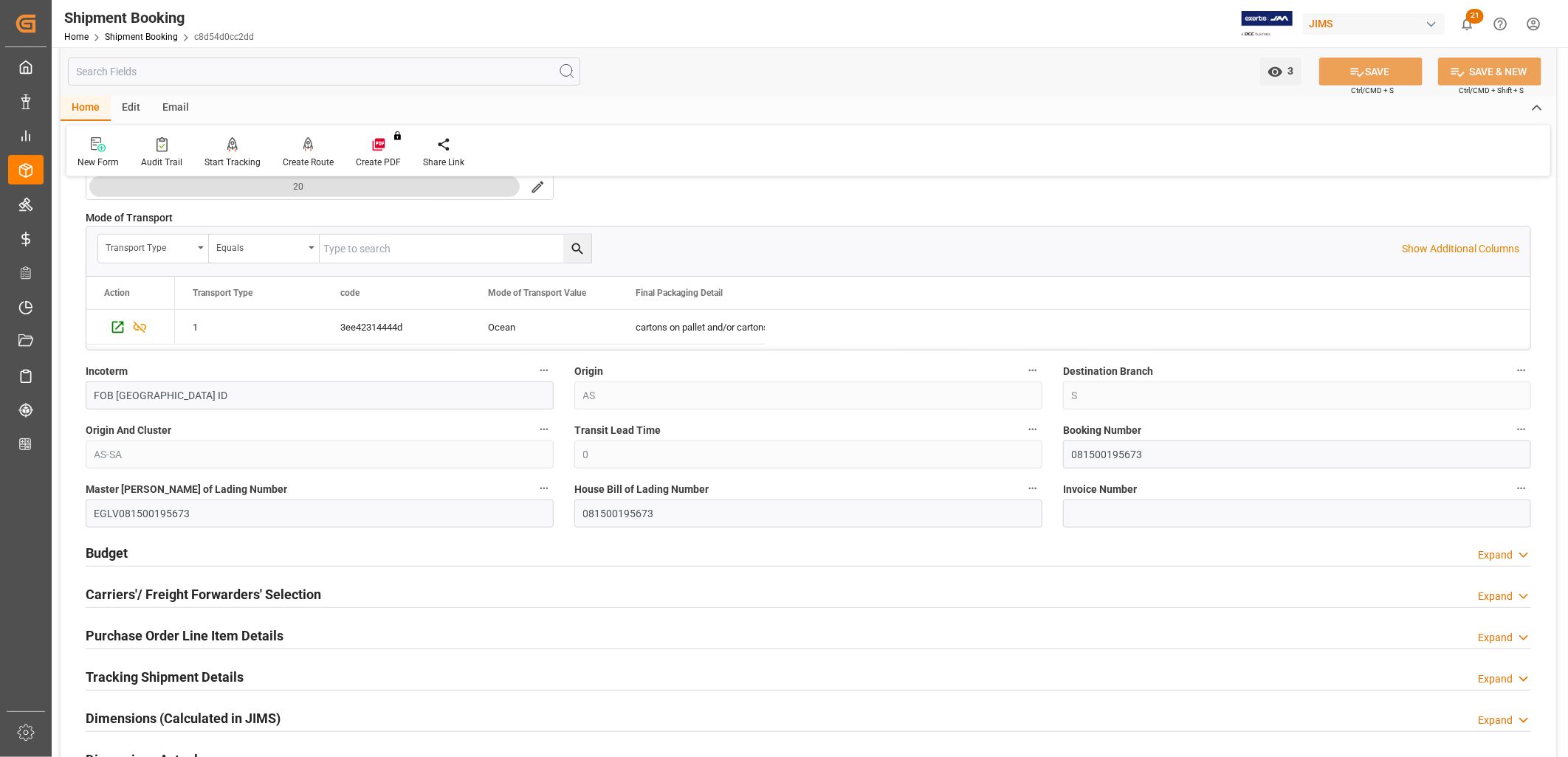
scroll to position [409, 0]
